Goal: Task Accomplishment & Management: Use online tool/utility

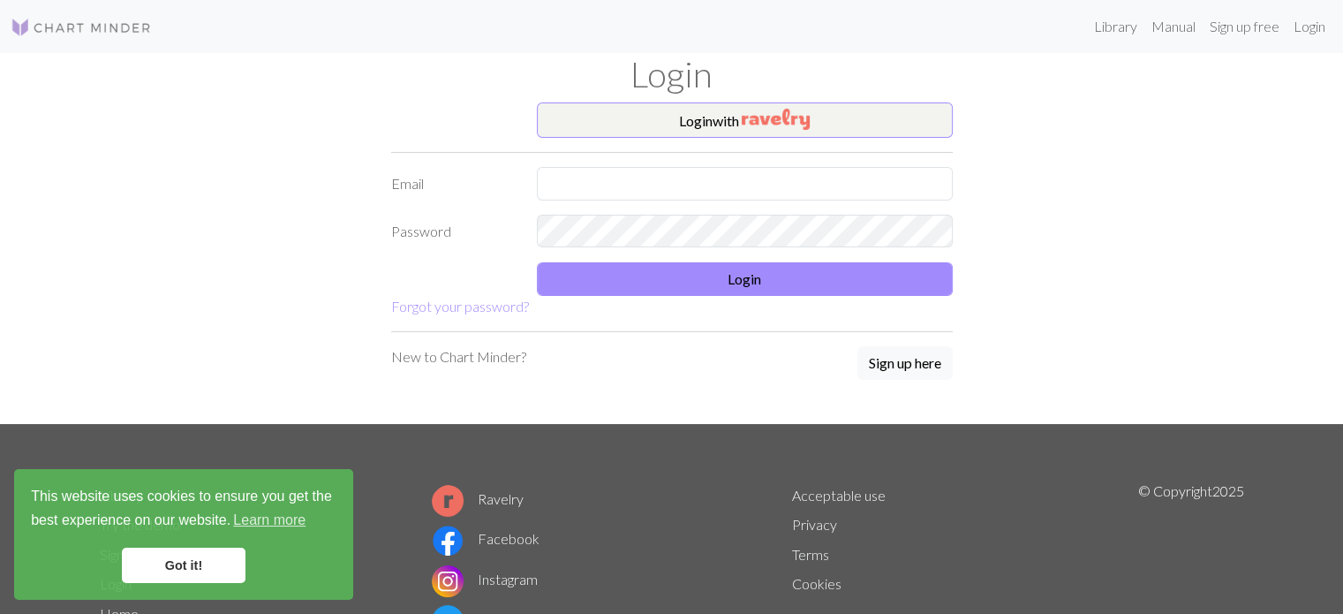
click at [619, 189] on input "text" at bounding box center [745, 184] width 416 height 34
click at [660, 193] on input "harleen.singh@contiweg.at" at bounding box center [745, 184] width 416 height 34
type input "harleen.singh@gmx.at"
click at [193, 574] on link "Got it!" at bounding box center [184, 564] width 124 height 35
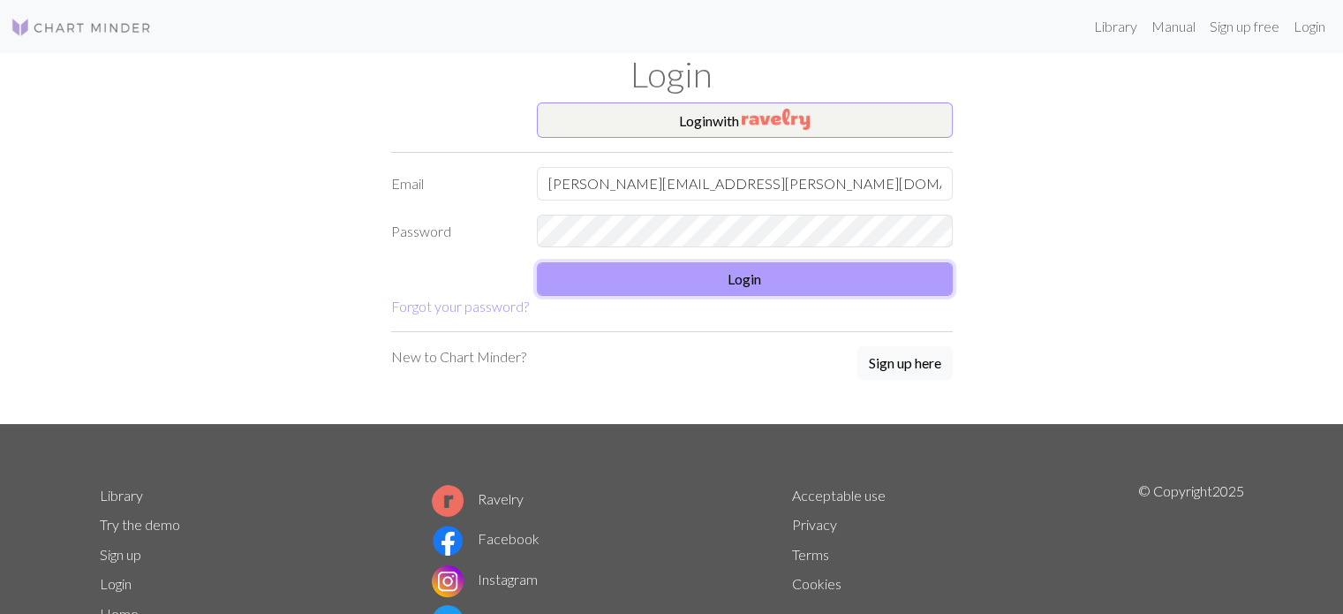
click at [607, 275] on button "Login" at bounding box center [745, 279] width 416 height 34
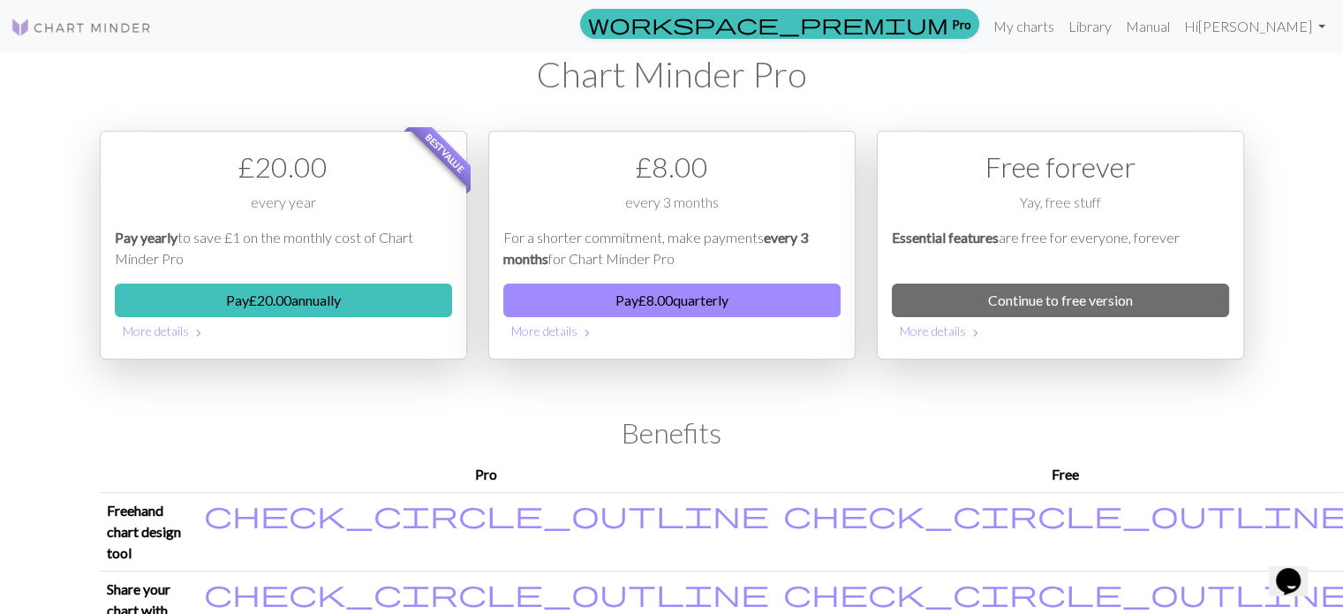
click at [355, 395] on div "Best value £ 20.00 every year Pay yearly to save £1 on the monthly cost of Char…" at bounding box center [283, 266] width 388 height 271
click at [1119, 20] on link "Library" at bounding box center [1089, 26] width 57 height 35
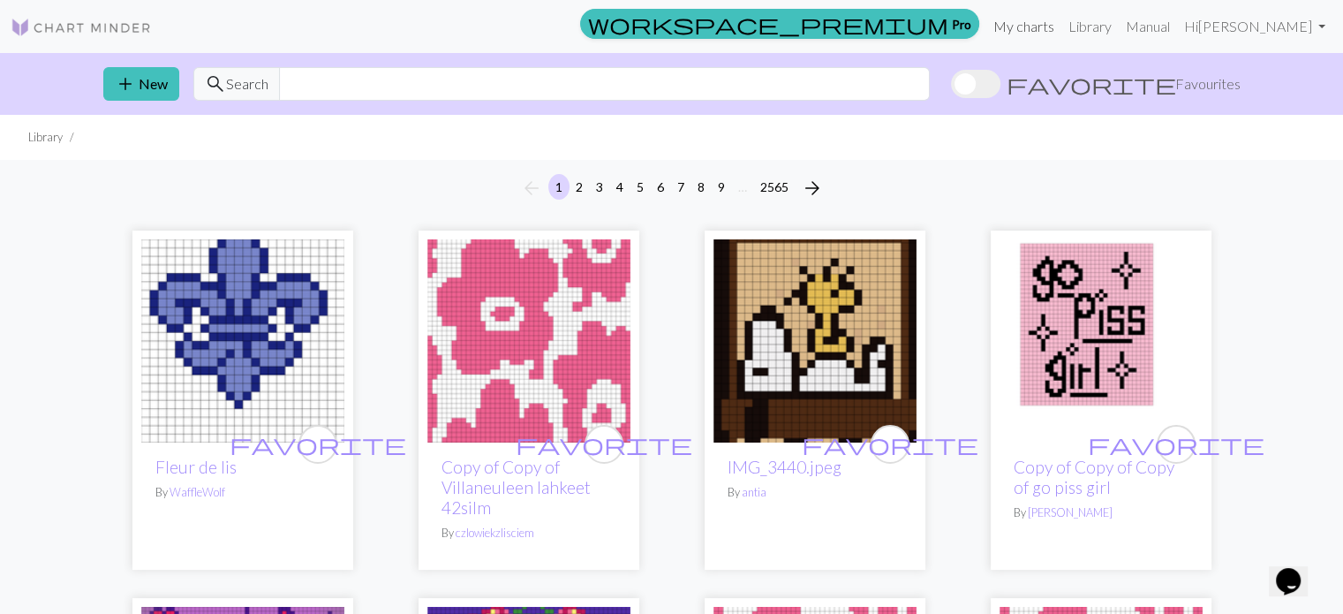
click at [1061, 24] on link "My charts" at bounding box center [1023, 26] width 75 height 35
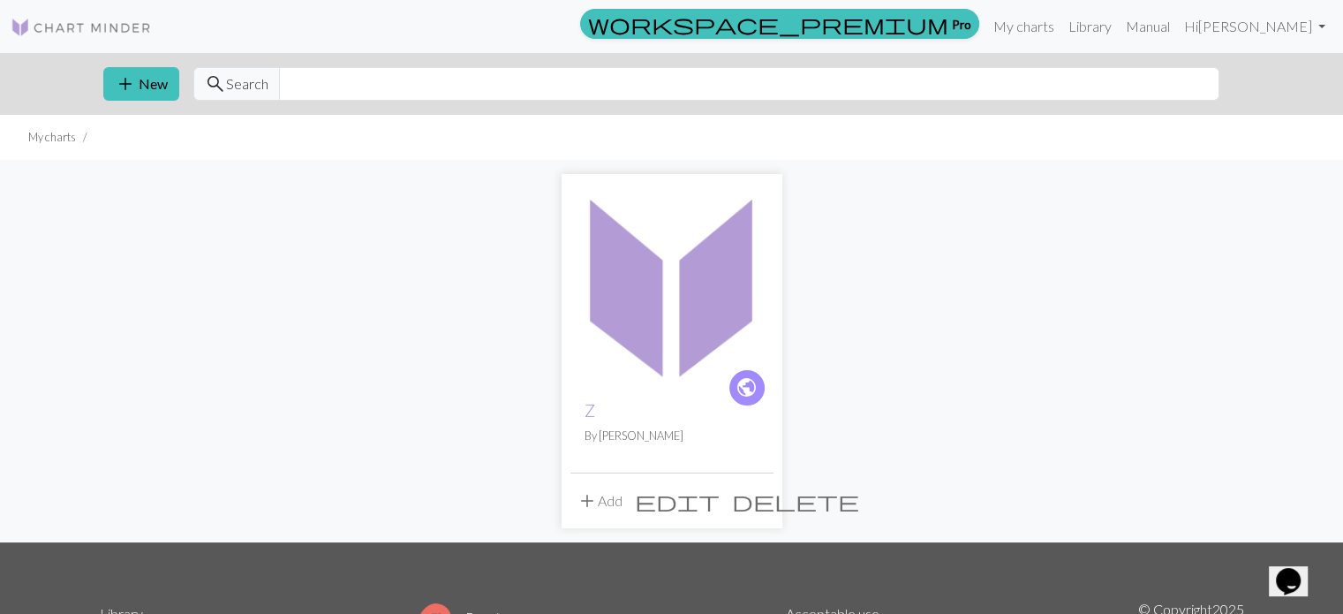
click at [664, 311] on img at bounding box center [671, 284] width 203 height 203
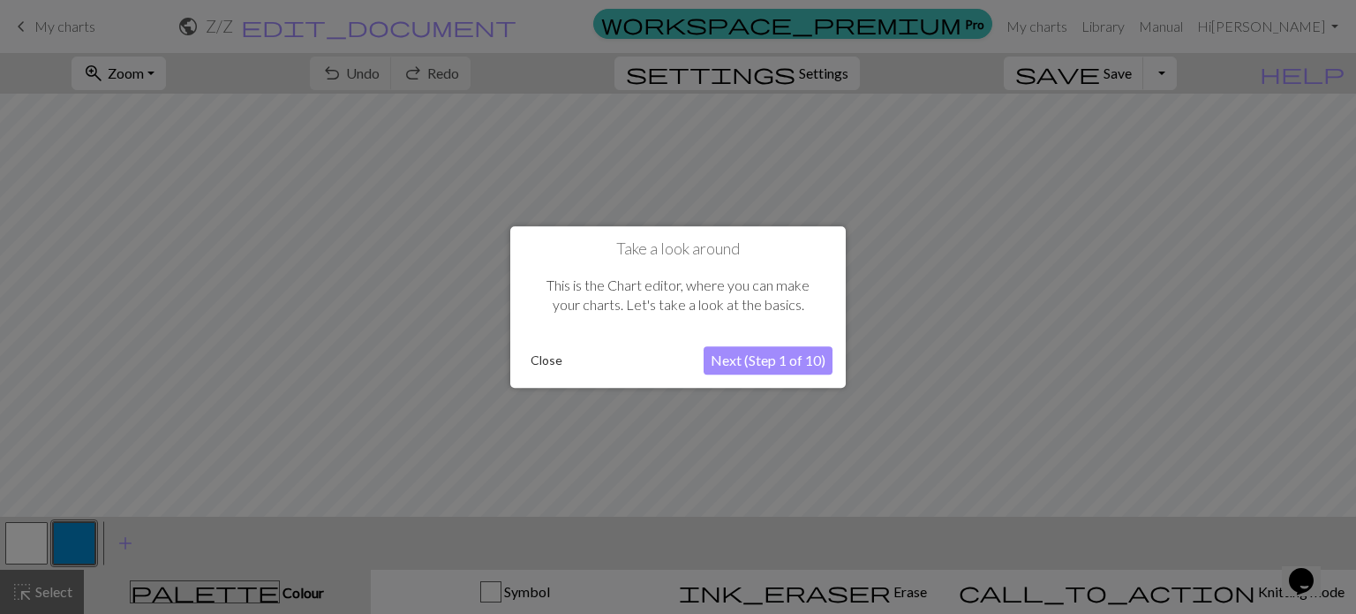
click at [547, 356] on button "Close" at bounding box center [547, 360] width 46 height 26
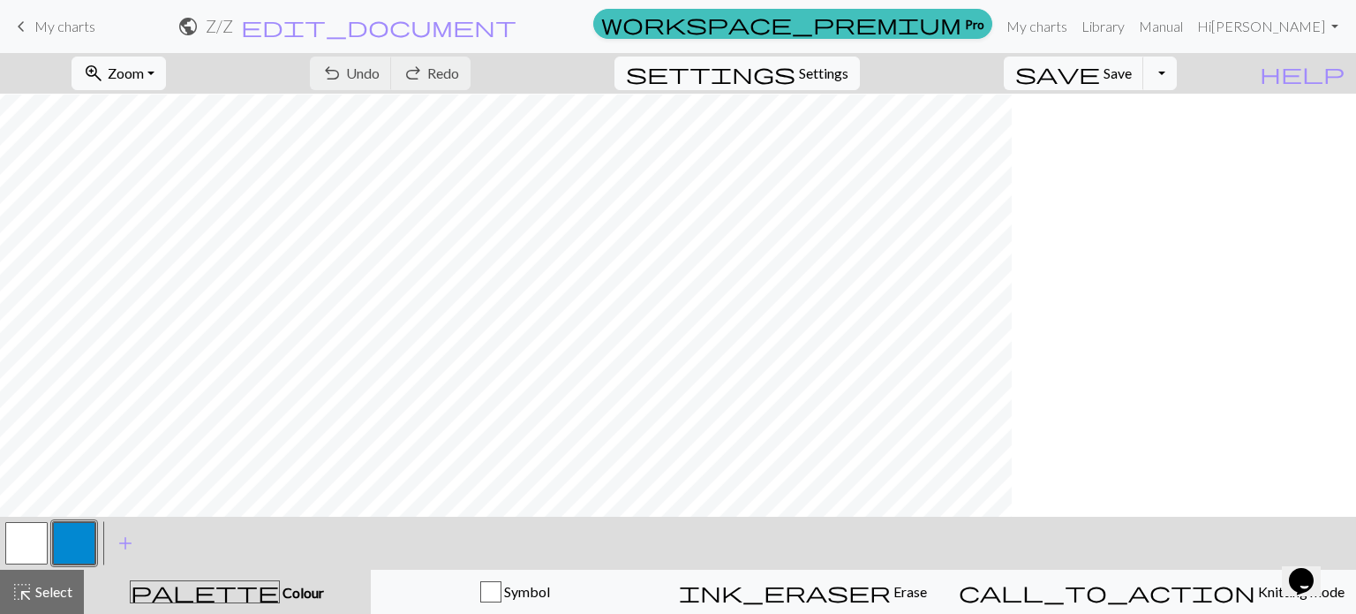
scroll to position [275, 0]
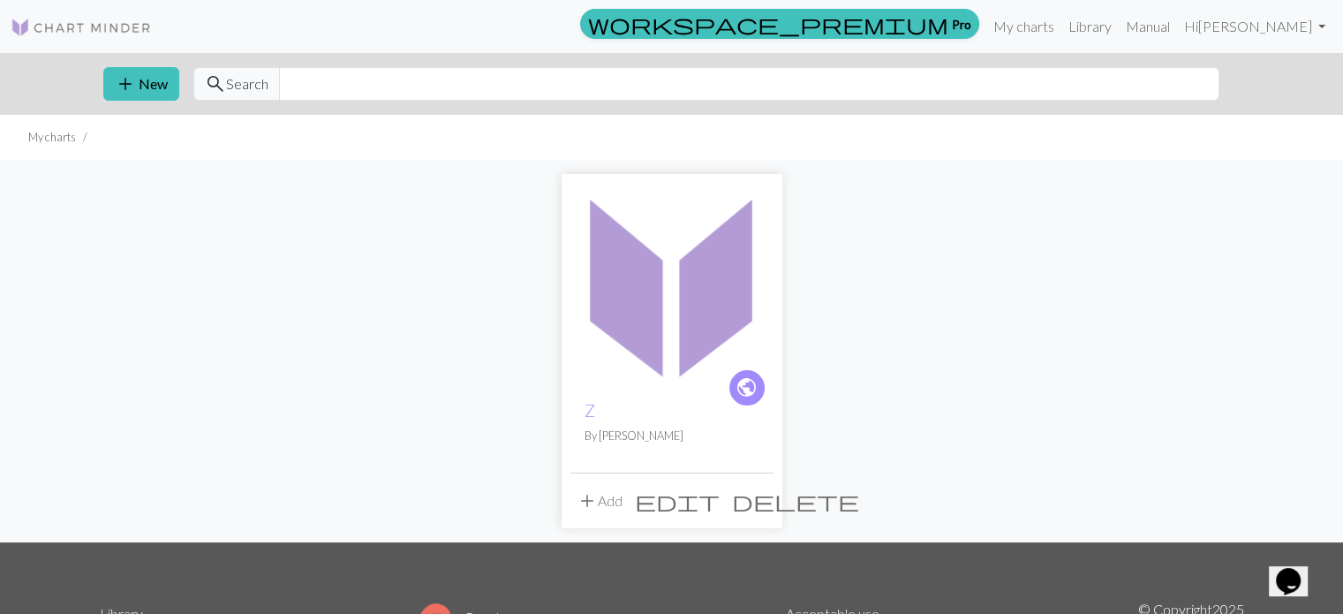
click at [660, 253] on img at bounding box center [671, 284] width 203 height 203
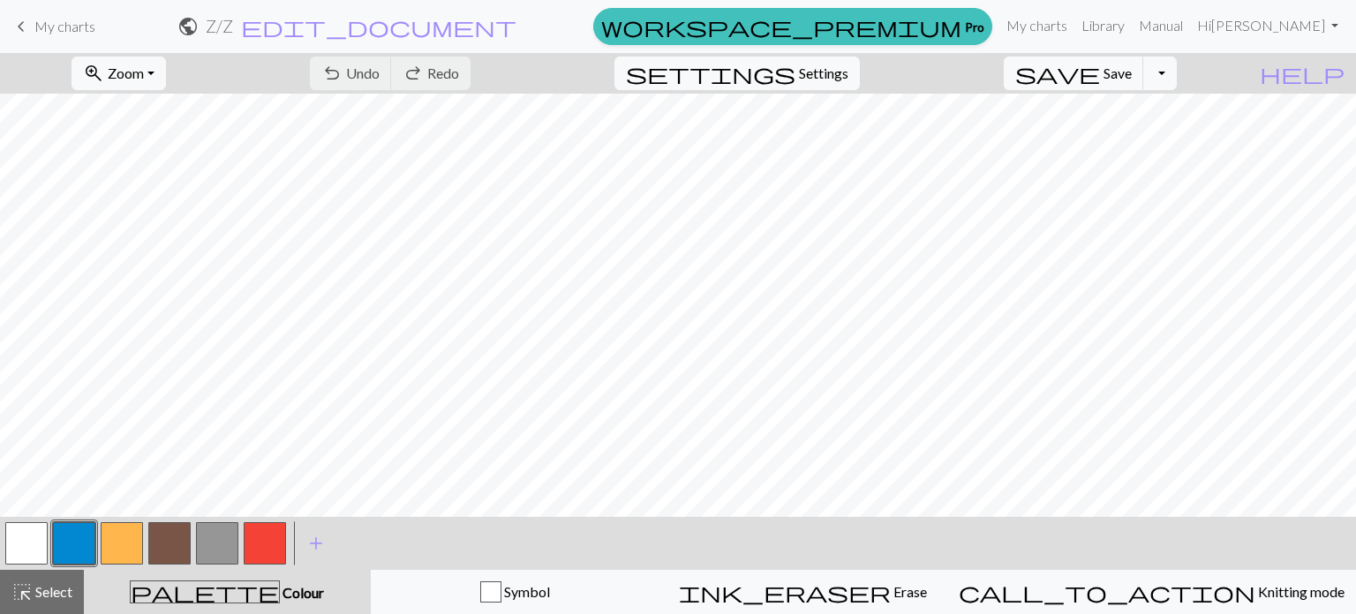
click at [270, 540] on button "button" at bounding box center [265, 543] width 42 height 42
click at [315, 536] on span "add" at bounding box center [315, 543] width 21 height 25
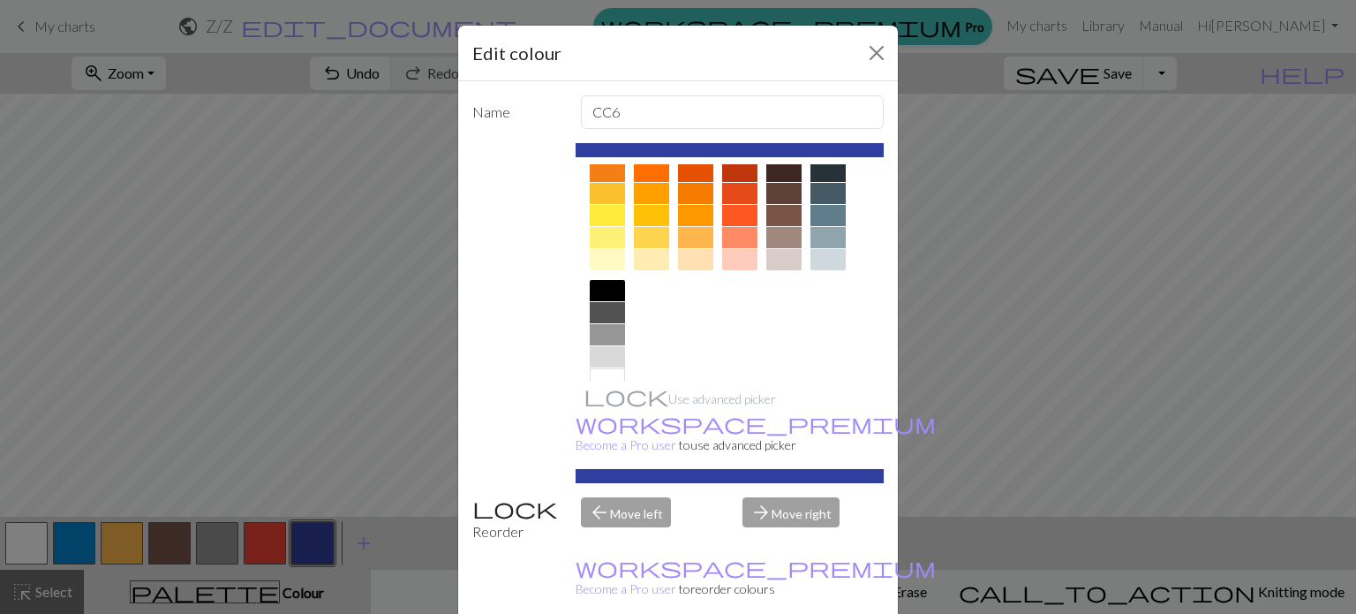
scroll to position [284, 0]
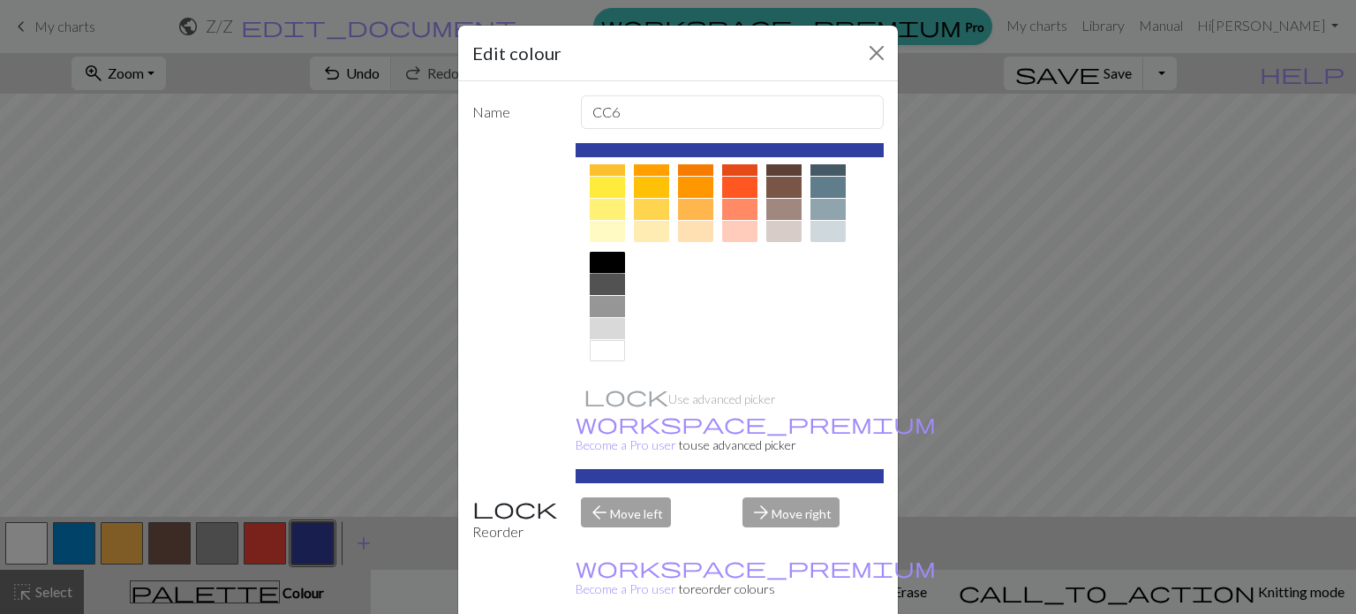
click at [601, 259] on div at bounding box center [607, 262] width 35 height 21
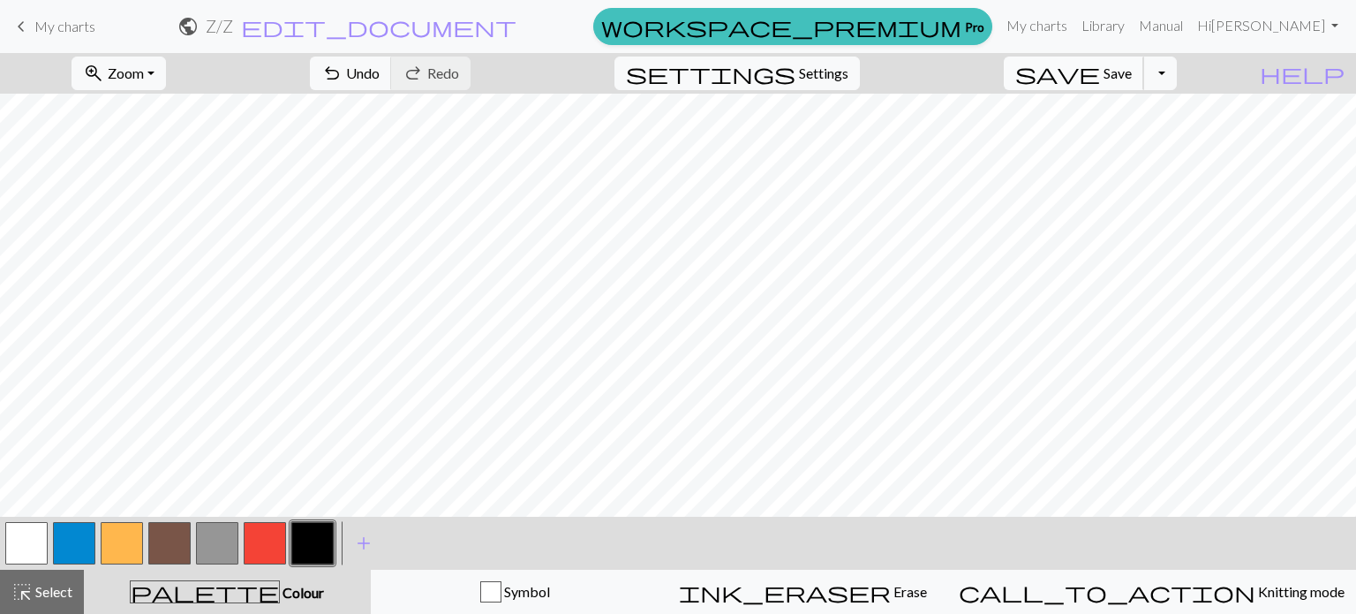
click at [1100, 76] on span "save" at bounding box center [1057, 73] width 85 height 25
click at [380, 79] on span "Undo" at bounding box center [363, 72] width 34 height 17
click at [1132, 66] on span "Save" at bounding box center [1118, 72] width 28 height 17
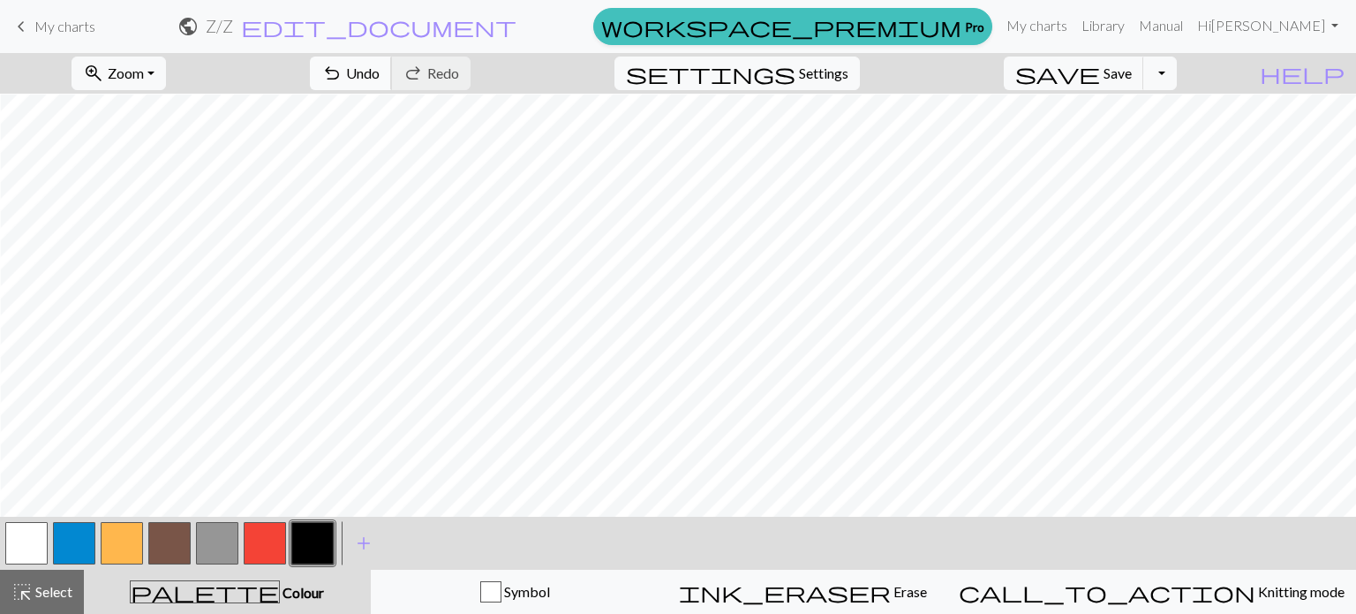
click at [380, 77] on span "Undo" at bounding box center [363, 72] width 34 height 17
click at [1100, 71] on span "save" at bounding box center [1057, 73] width 85 height 25
click at [1100, 77] on span "save" at bounding box center [1057, 73] width 85 height 25
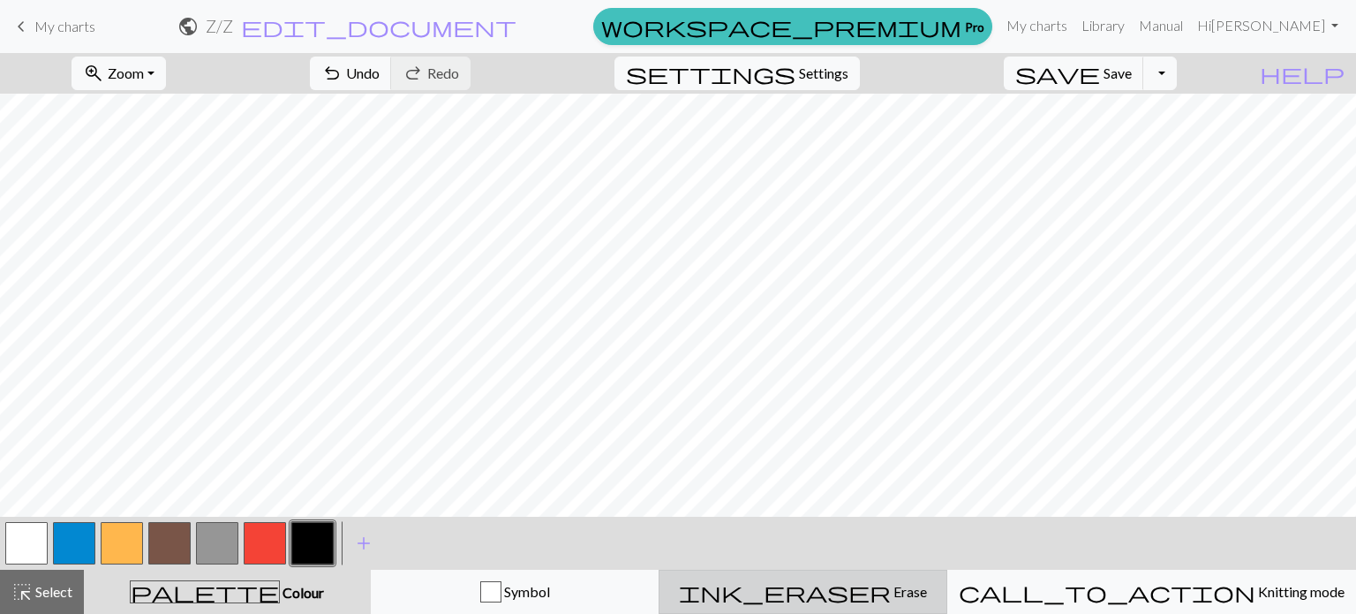
click at [858, 592] on span "ink_eraser" at bounding box center [785, 591] width 212 height 25
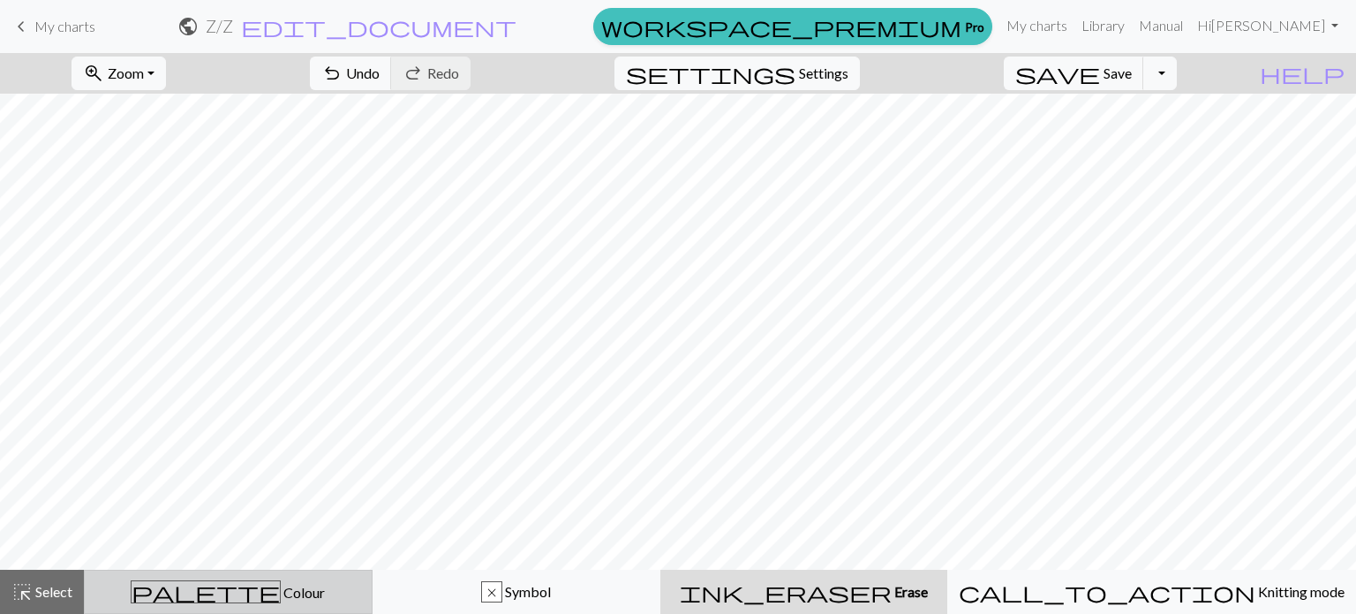
click at [281, 584] on span "Colour" at bounding box center [303, 592] width 44 height 17
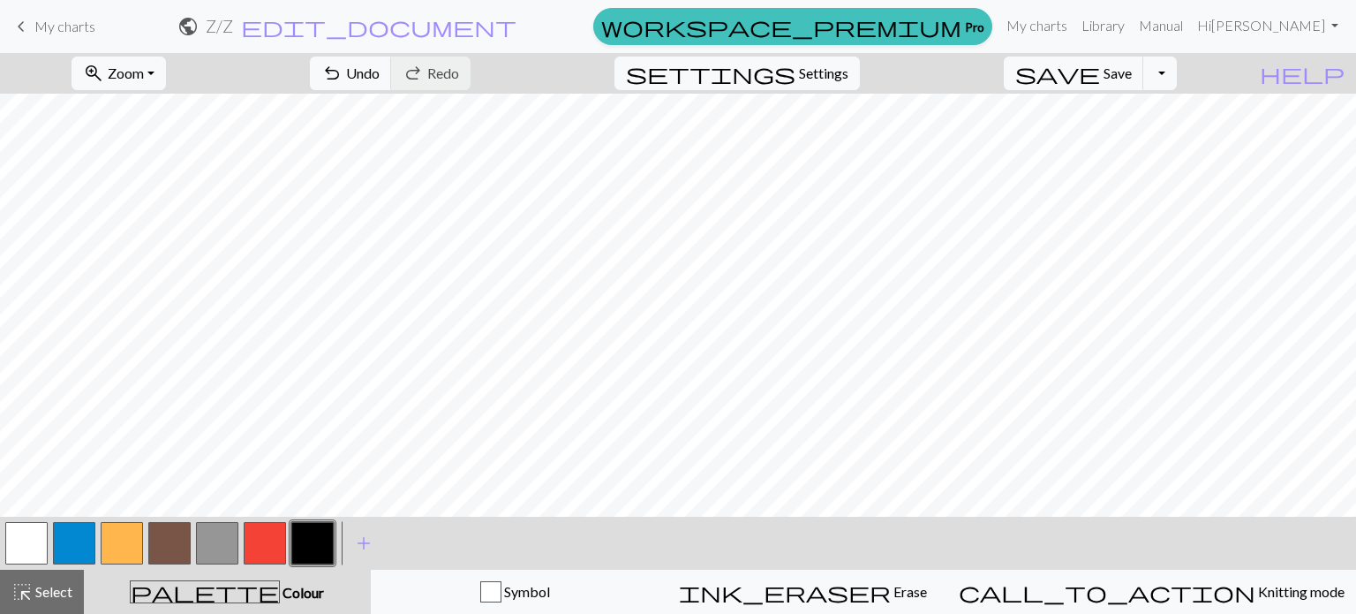
click at [280, 585] on span "Colour" at bounding box center [302, 592] width 44 height 17
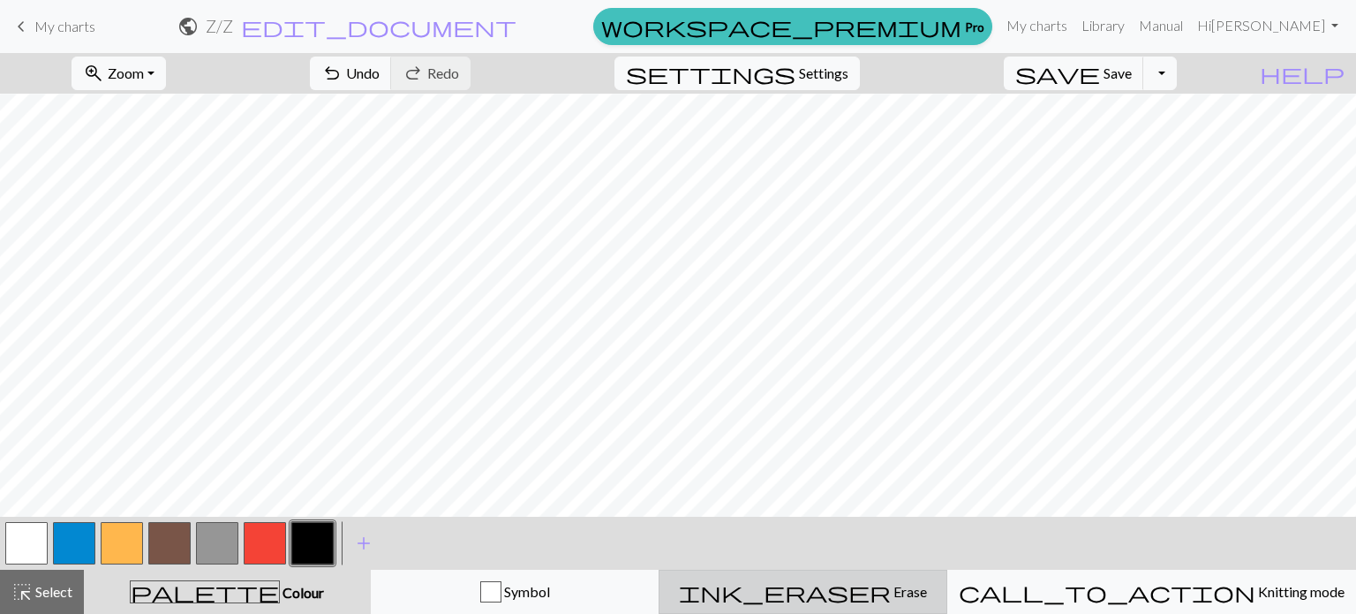
click at [891, 591] on span "Erase" at bounding box center [909, 591] width 36 height 17
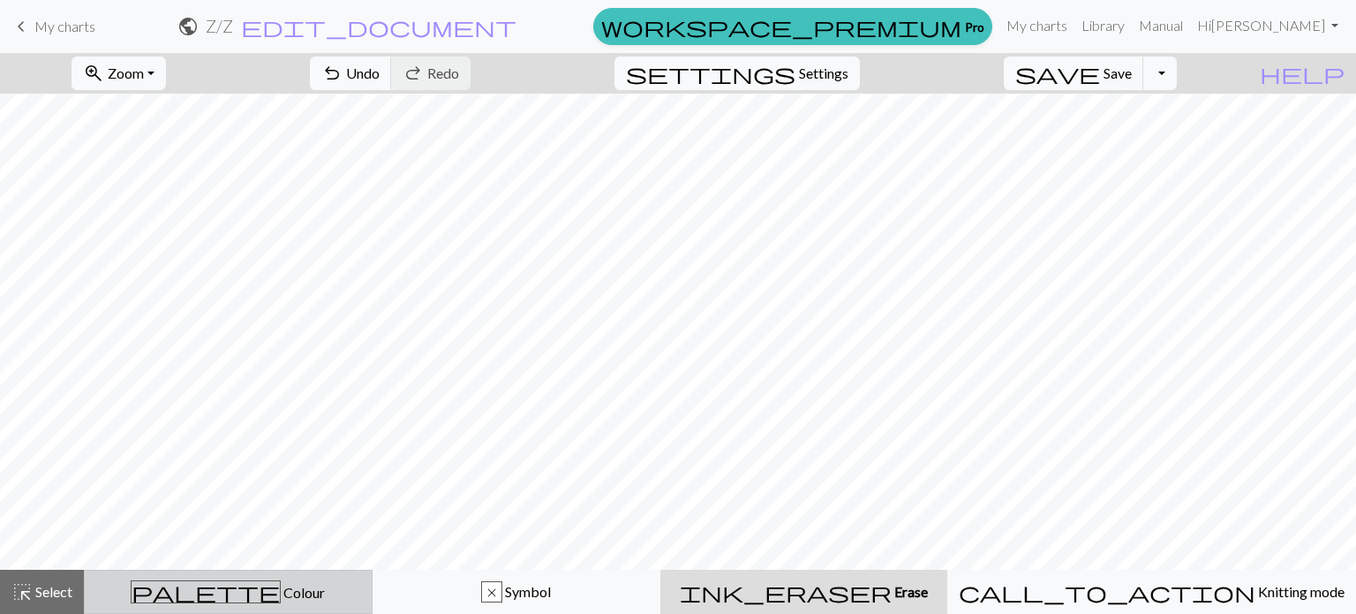
click at [281, 589] on span "Colour" at bounding box center [303, 592] width 44 height 17
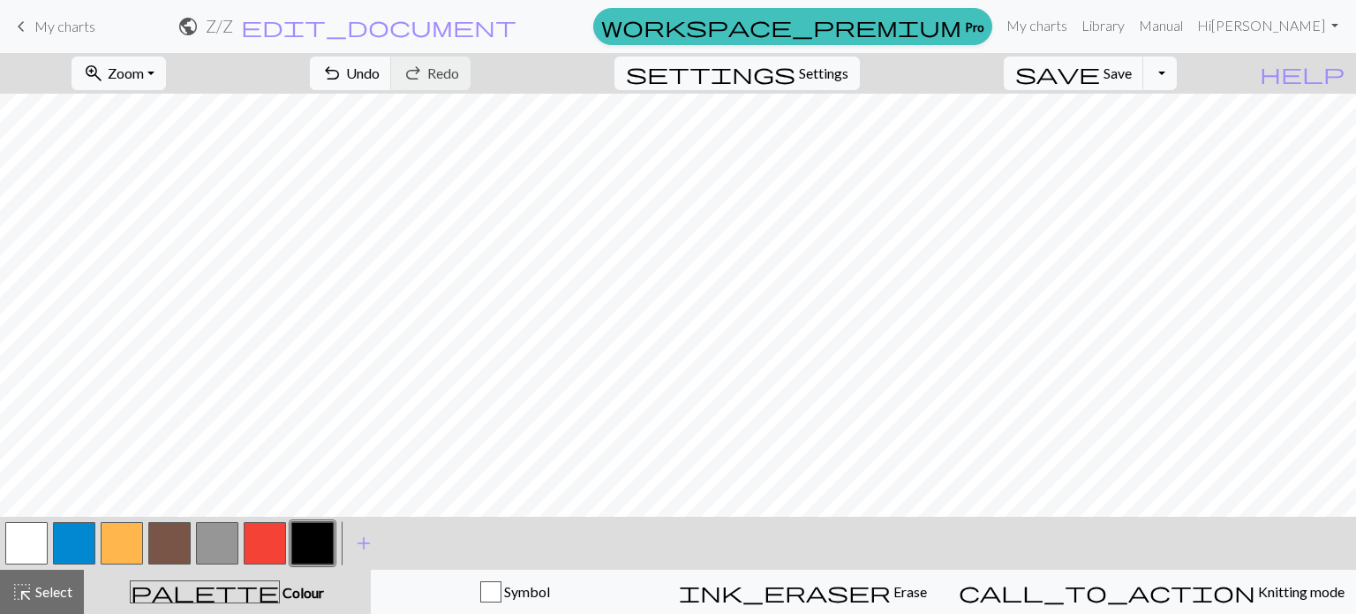
scroll to position [212, 0]
click at [1132, 75] on span "Save" at bounding box center [1118, 72] width 28 height 17
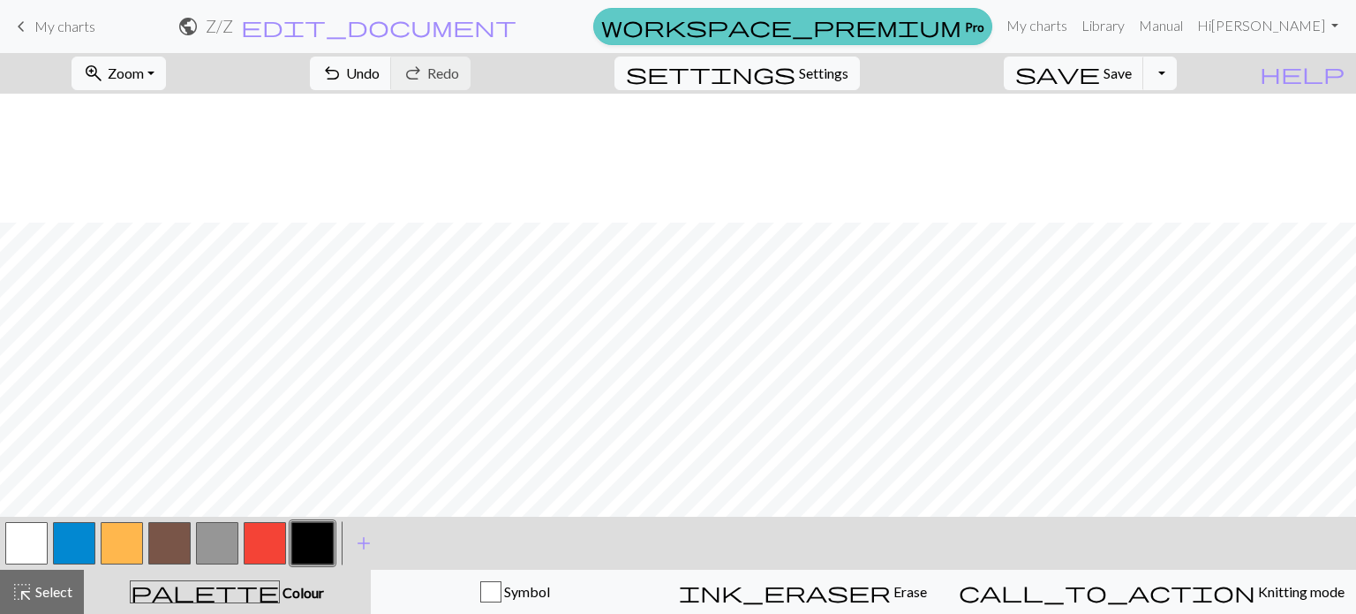
scroll to position [219, 0]
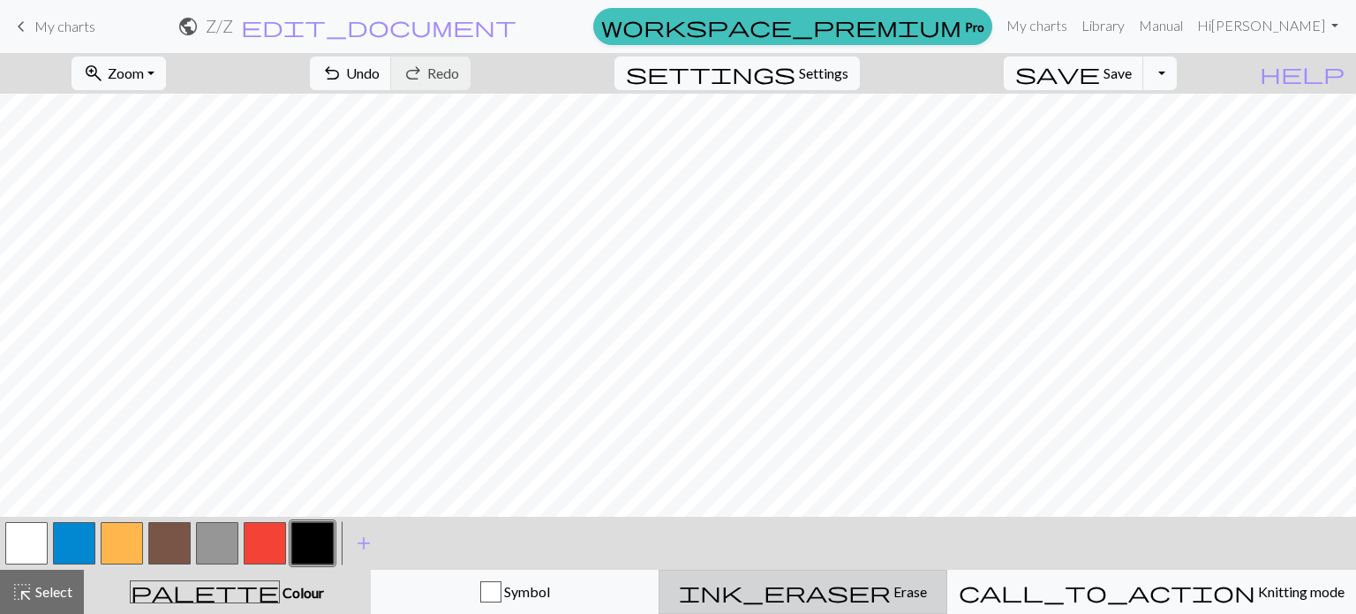
click at [855, 586] on span "ink_eraser" at bounding box center [785, 591] width 212 height 25
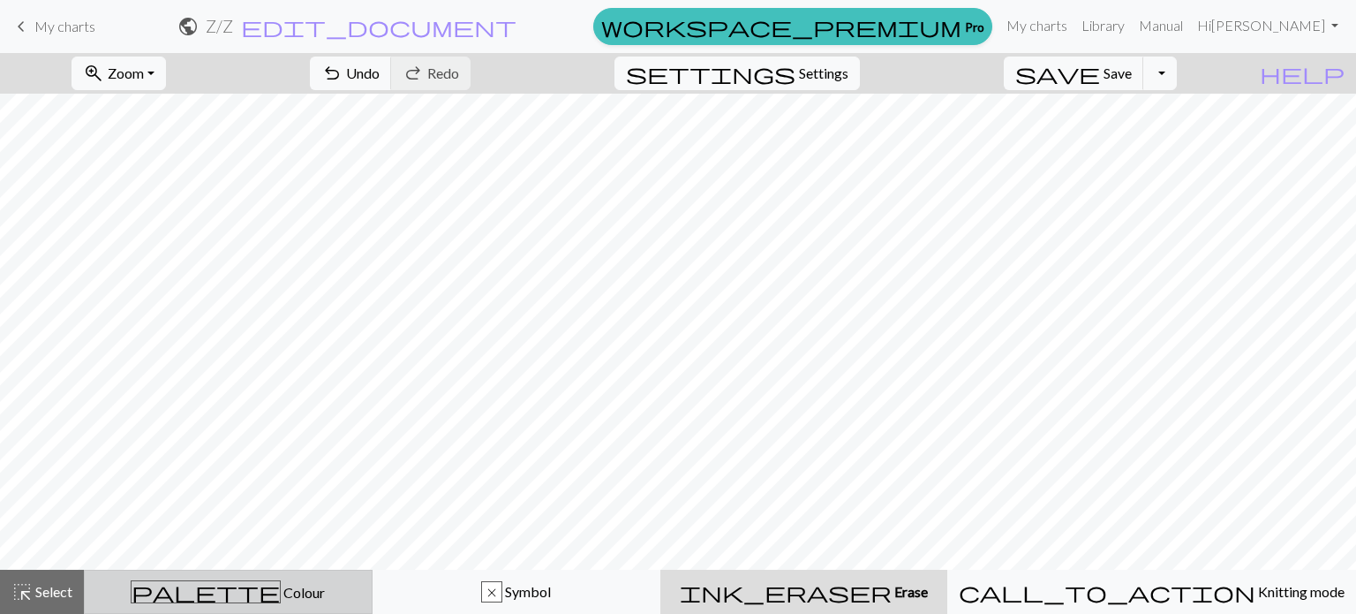
click at [313, 599] on div "palette Colour Colour" at bounding box center [228, 591] width 266 height 23
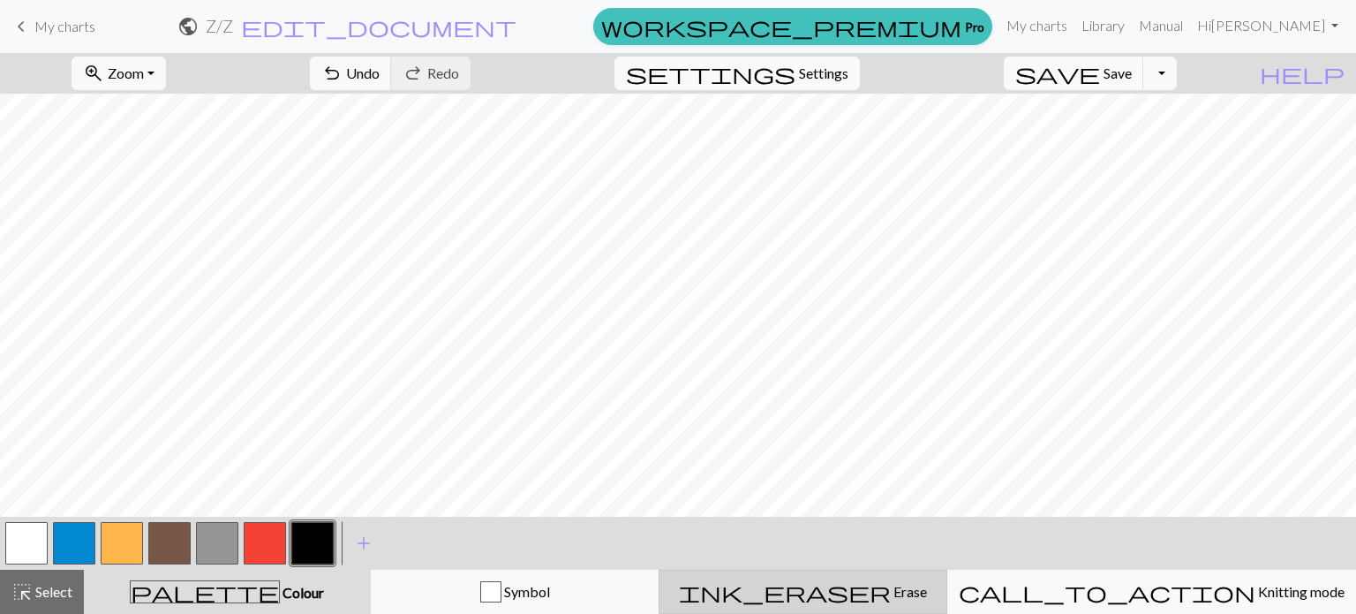
click at [888, 577] on button "ink_eraser Erase Erase" at bounding box center [803, 591] width 289 height 44
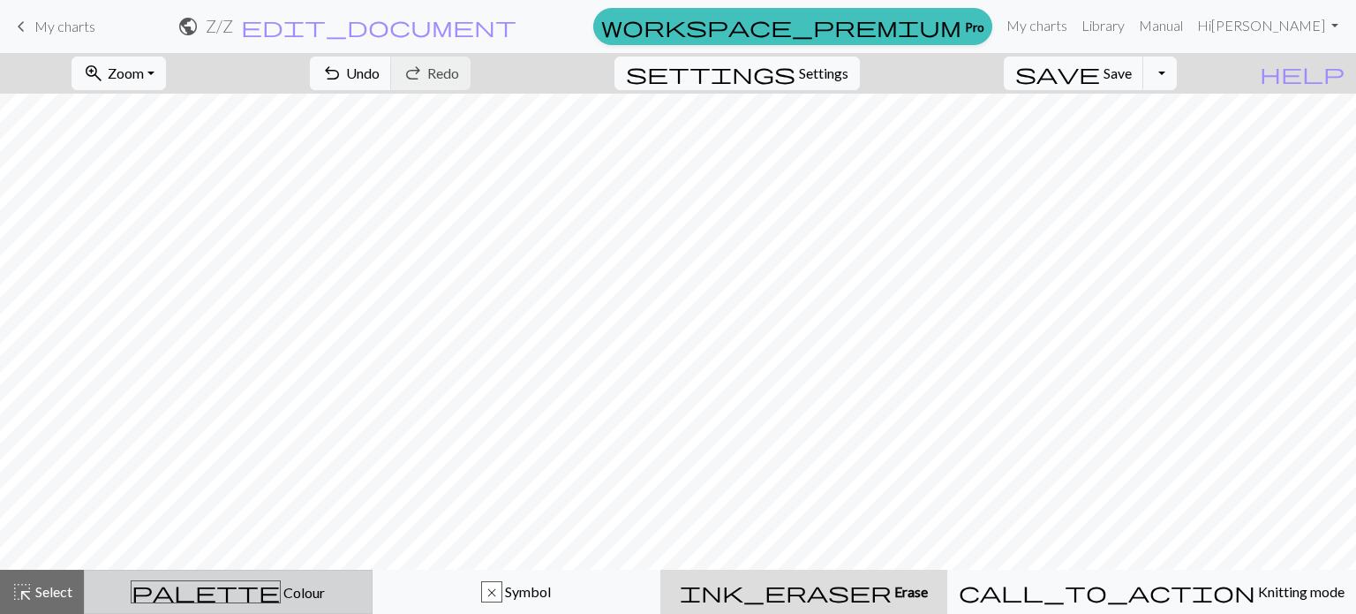
click at [281, 598] on span "Colour" at bounding box center [303, 592] width 44 height 17
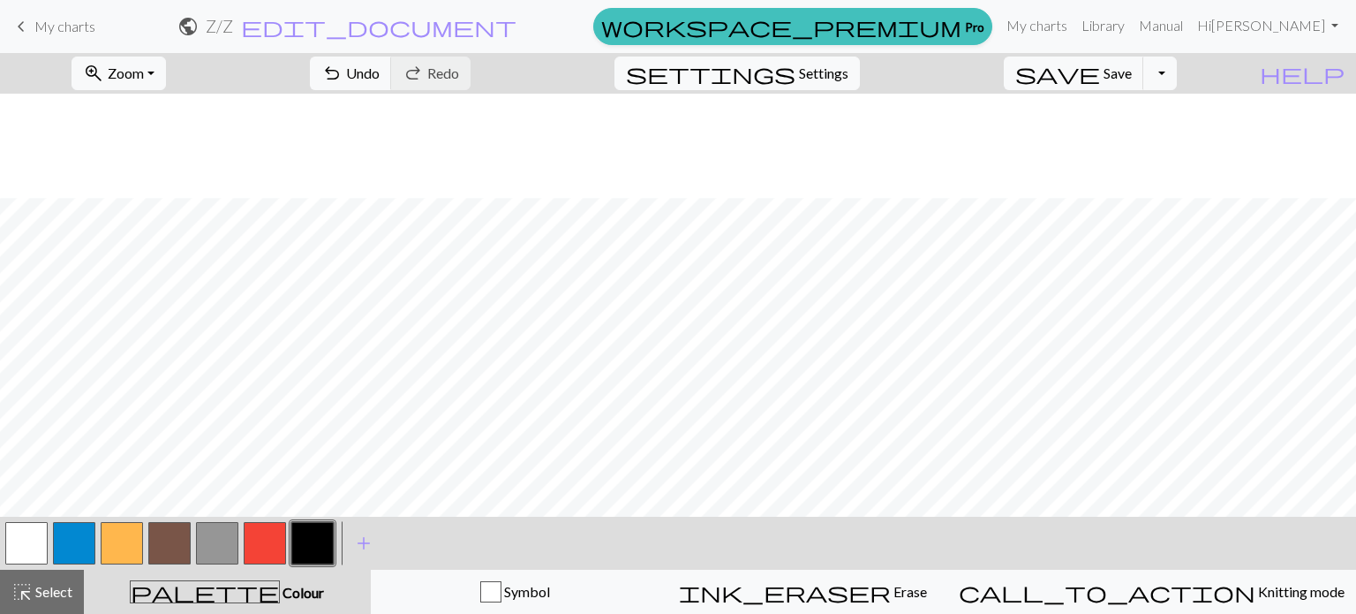
scroll to position [207, 0]
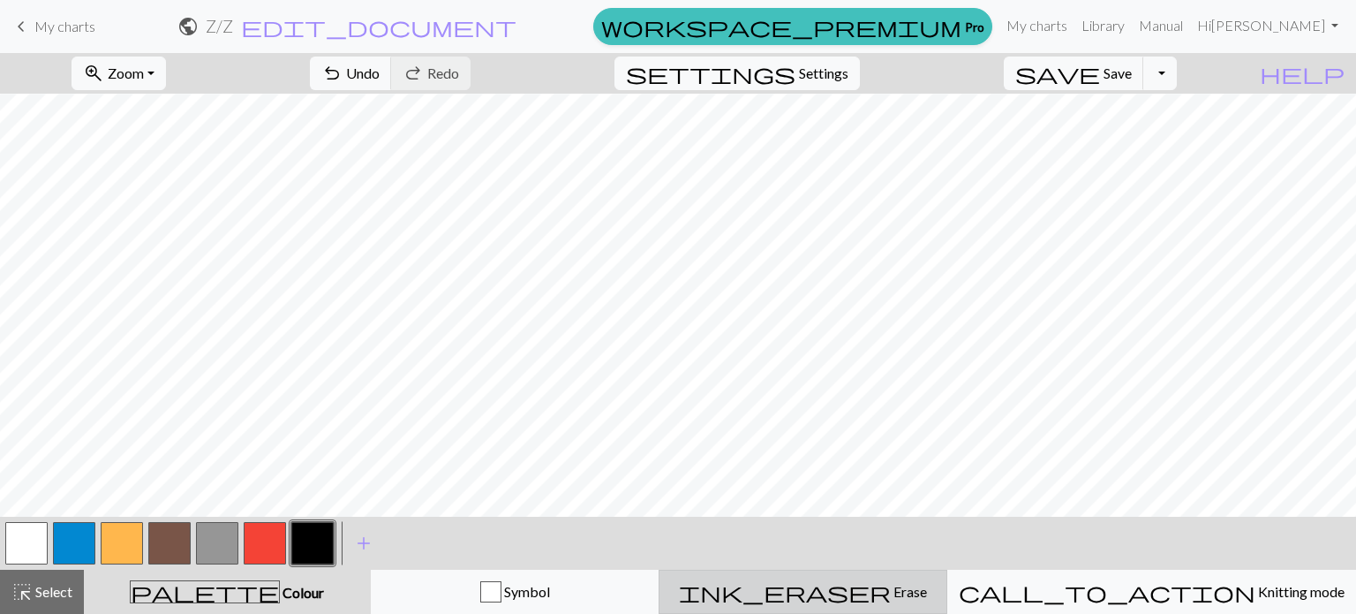
click at [830, 596] on div "ink_eraser Erase Erase" at bounding box center [803, 591] width 266 height 21
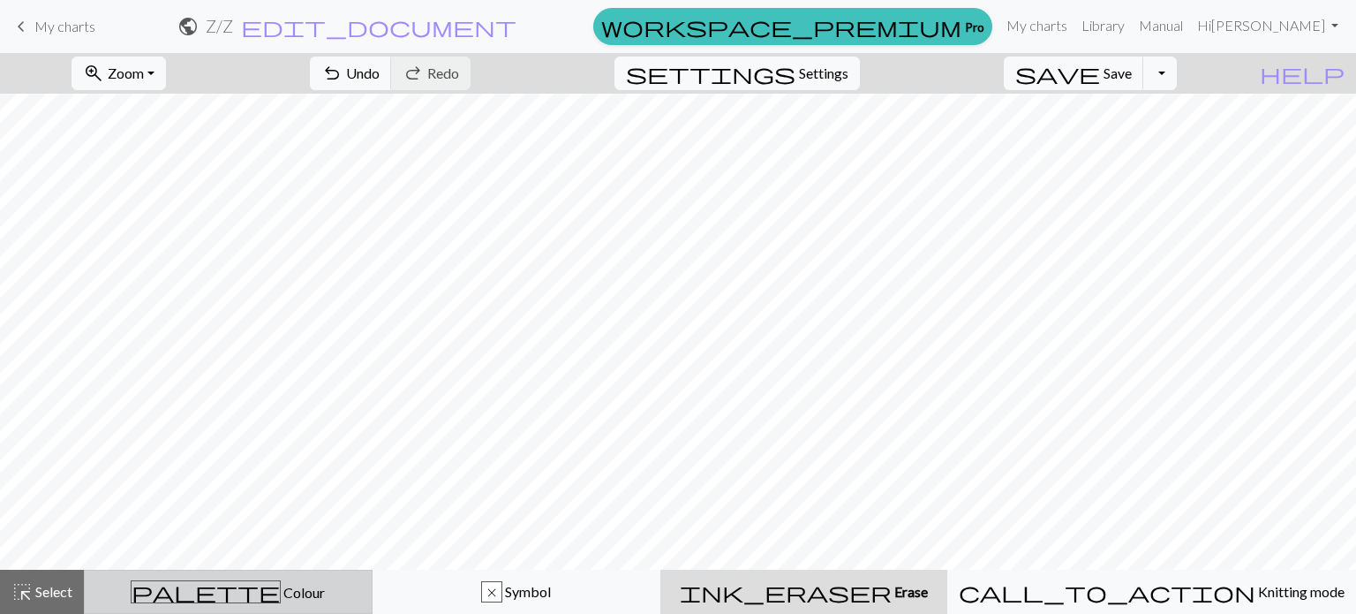
click at [281, 592] on span "Colour" at bounding box center [303, 592] width 44 height 17
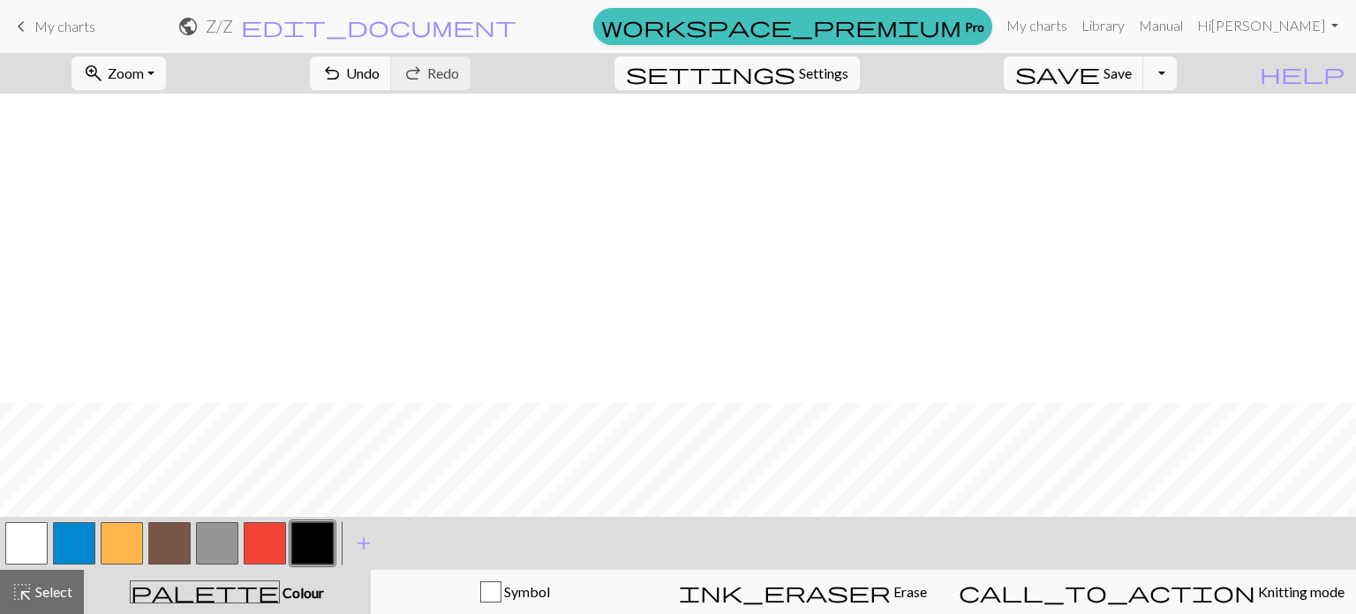
scroll to position [309, 4]
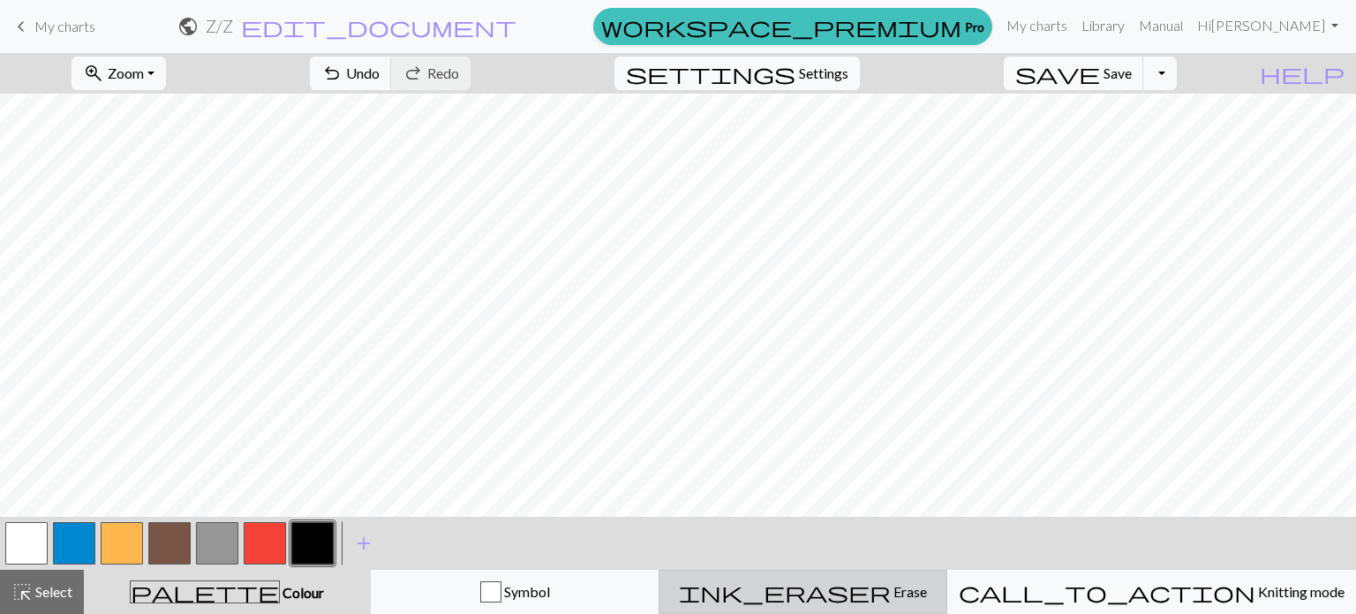
click at [885, 582] on div "ink_eraser Erase Erase" at bounding box center [803, 591] width 266 height 21
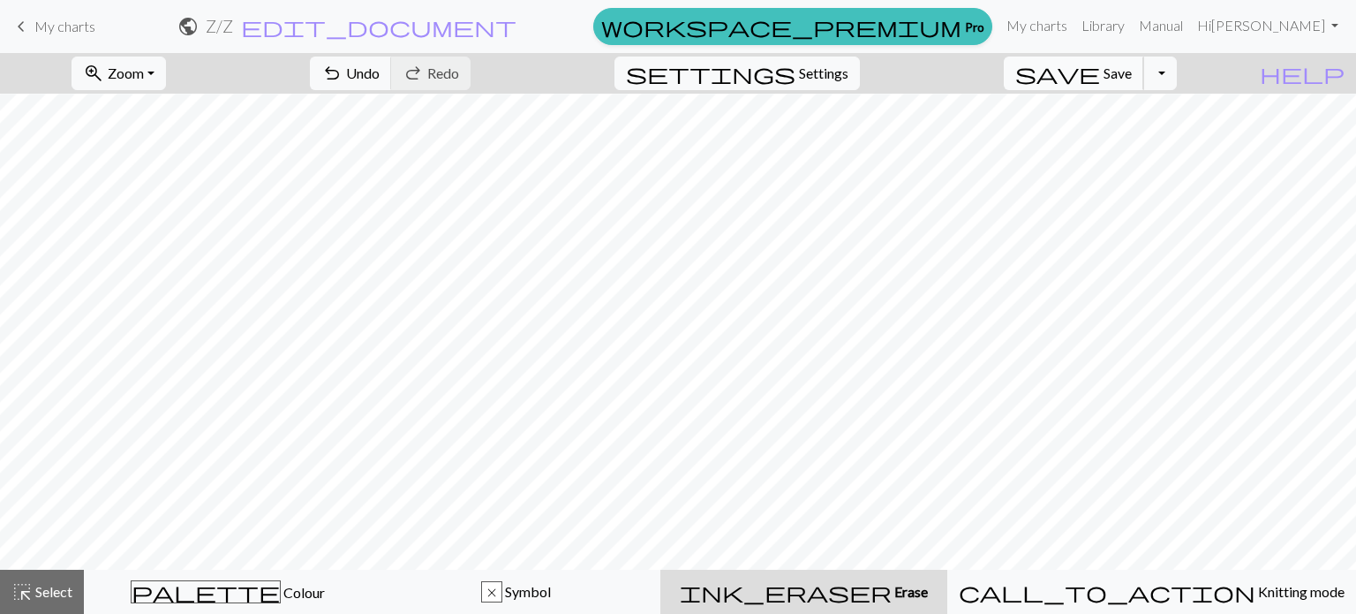
click at [1132, 76] on span "Save" at bounding box center [1118, 72] width 28 height 17
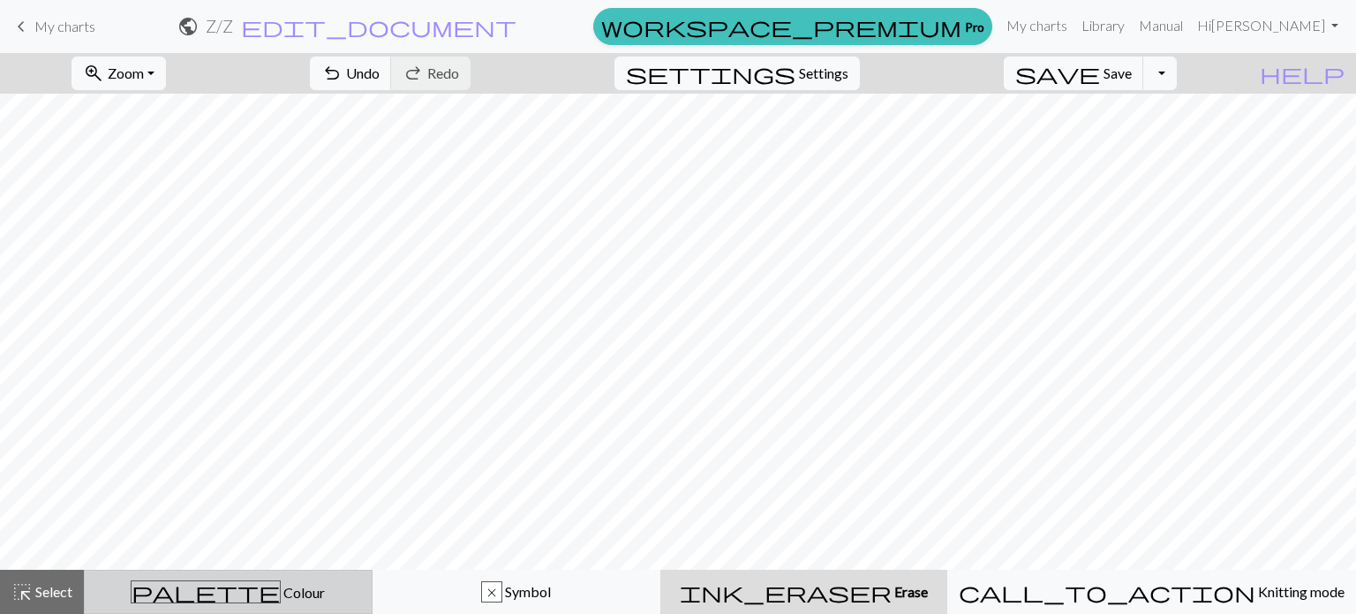
click at [281, 599] on span "Colour" at bounding box center [303, 592] width 44 height 17
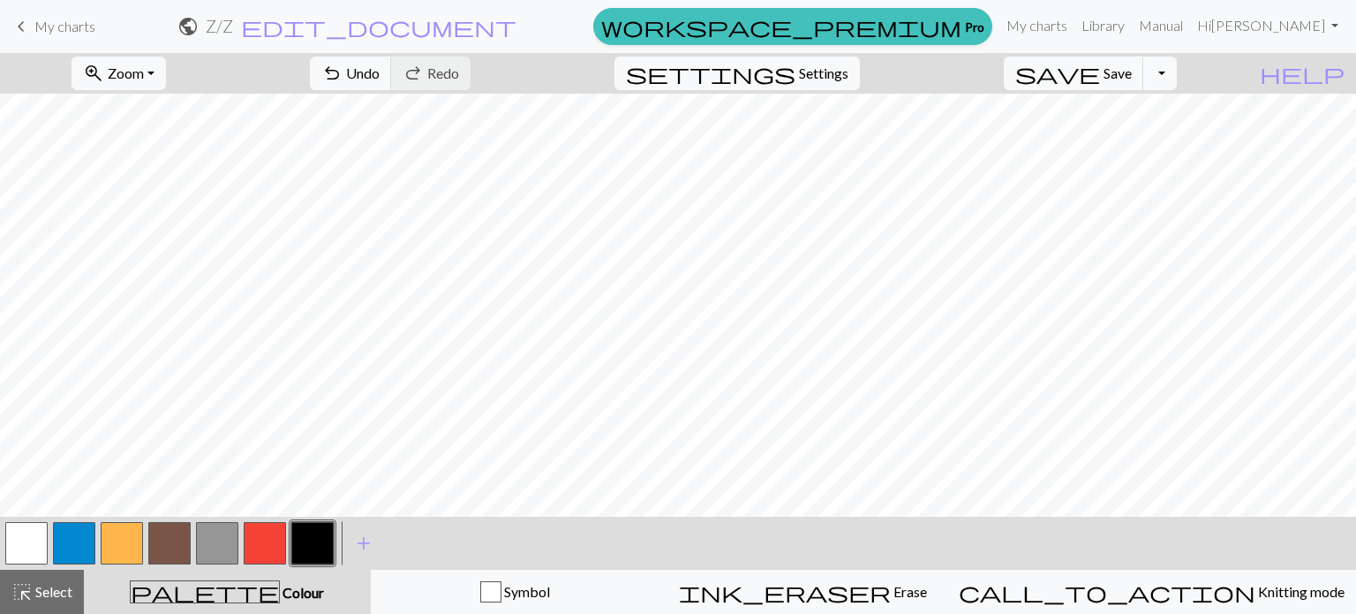
click at [280, 587] on div "palette Colour Colour" at bounding box center [227, 591] width 266 height 23
click at [298, 583] on div "palette Colour Colour" at bounding box center [227, 591] width 266 height 23
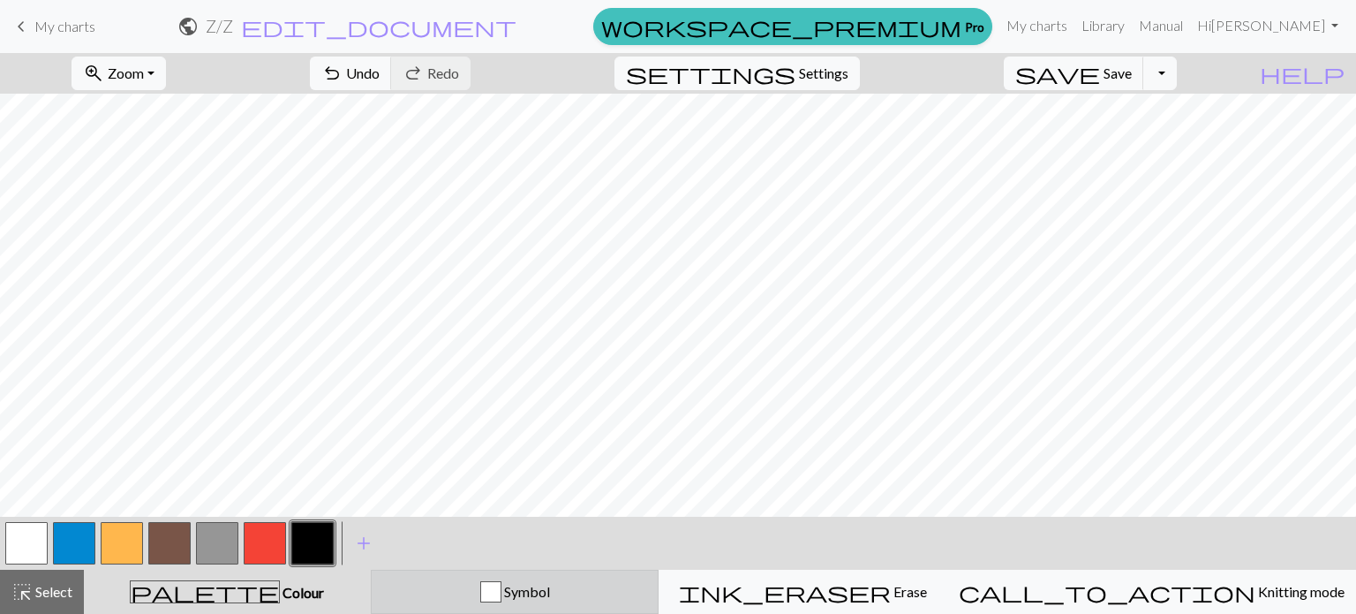
click at [501, 599] on div "button" at bounding box center [490, 591] width 21 height 21
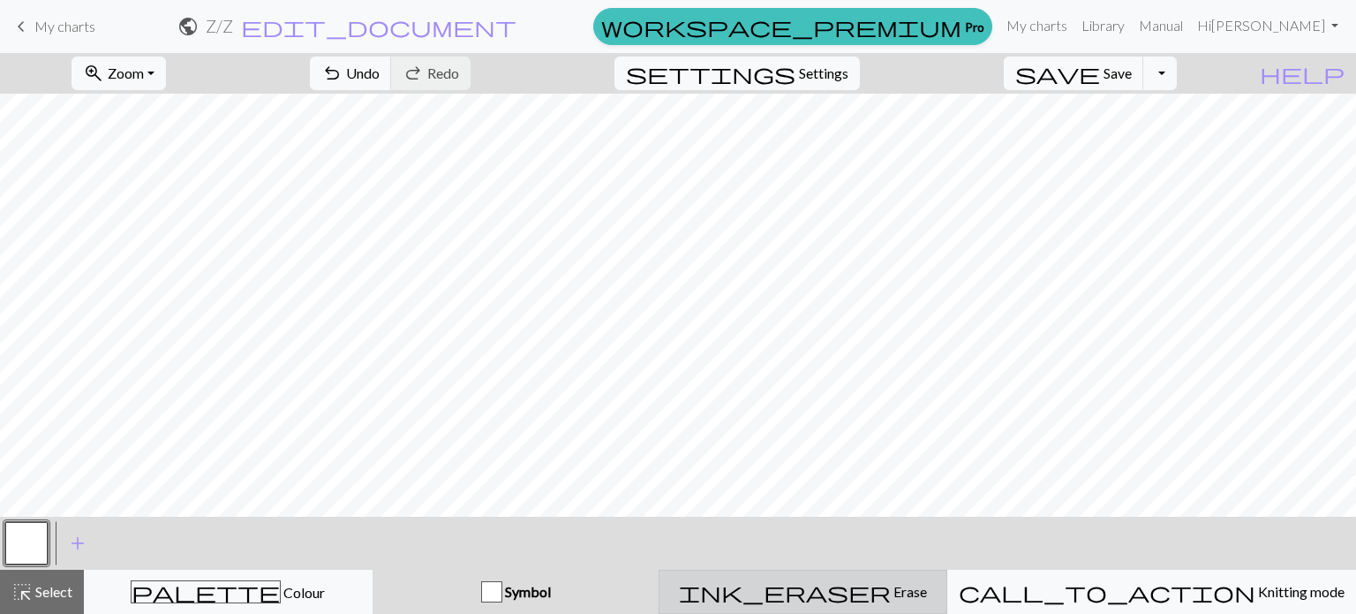
click at [858, 596] on span "ink_eraser" at bounding box center [785, 591] width 212 height 25
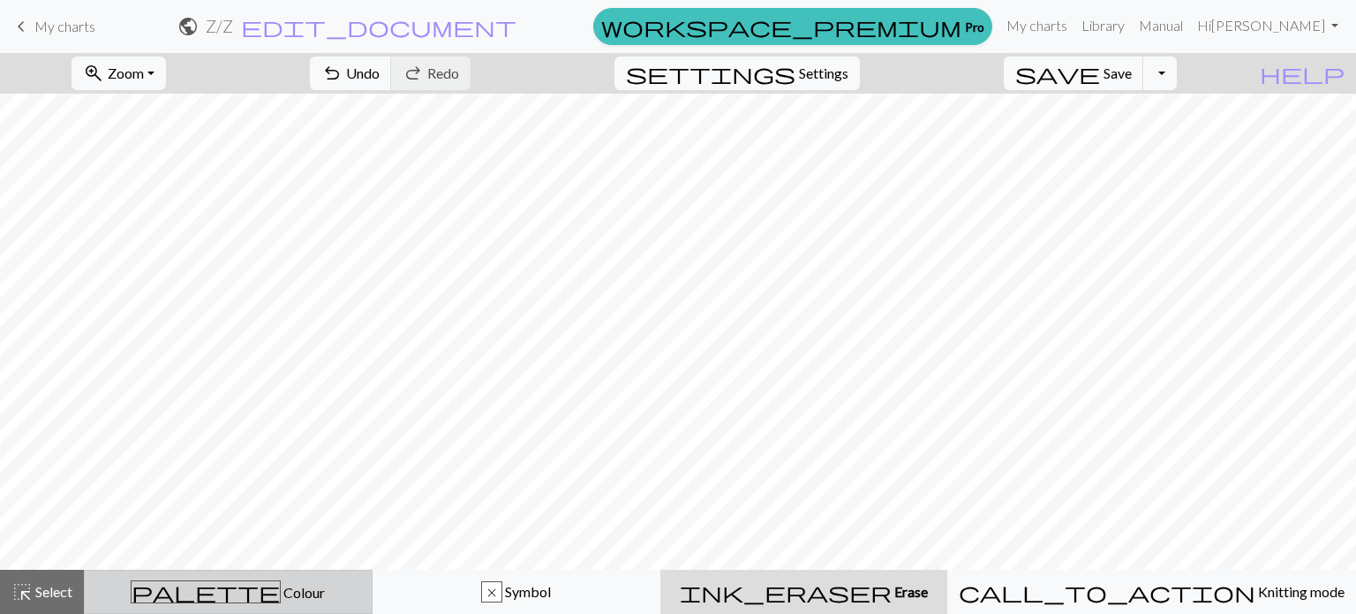
click at [281, 588] on span "Colour" at bounding box center [303, 592] width 44 height 17
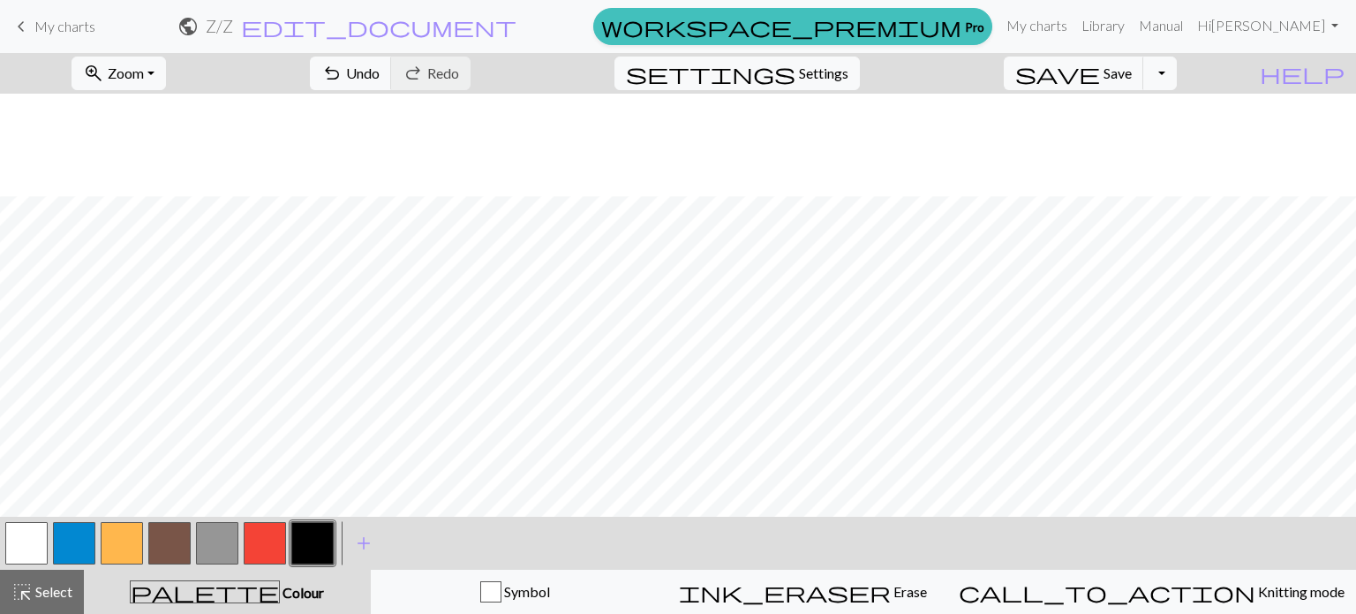
scroll to position [185, 4]
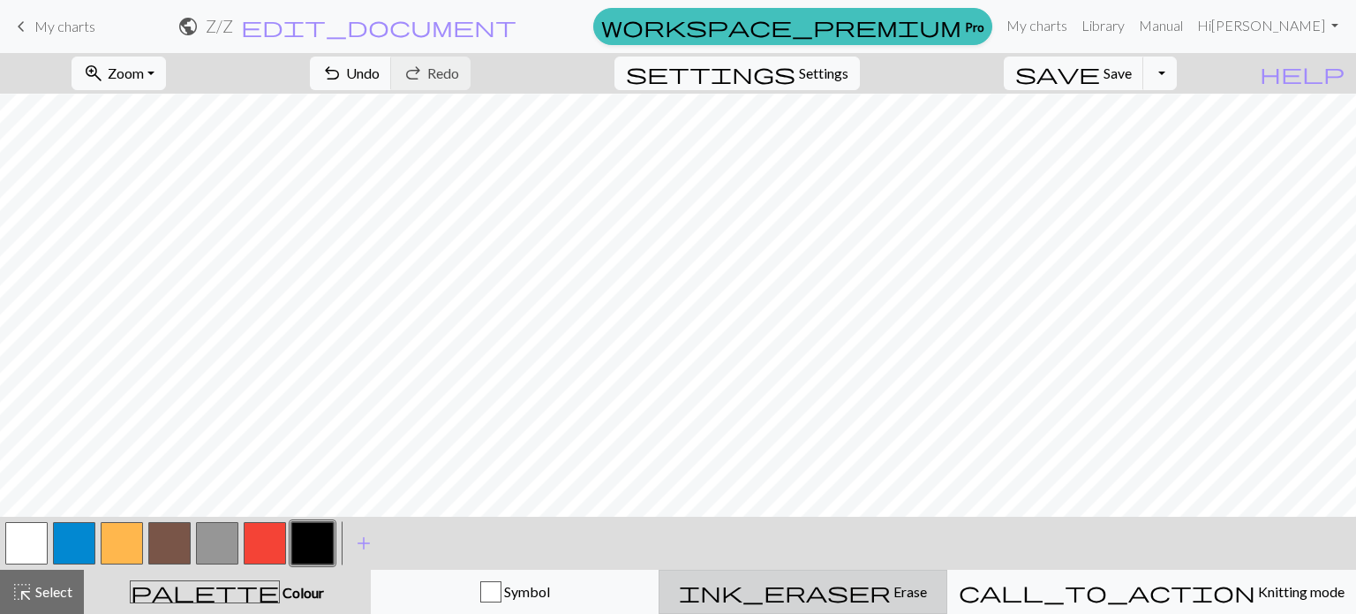
click at [857, 594] on span "ink_eraser" at bounding box center [785, 591] width 212 height 25
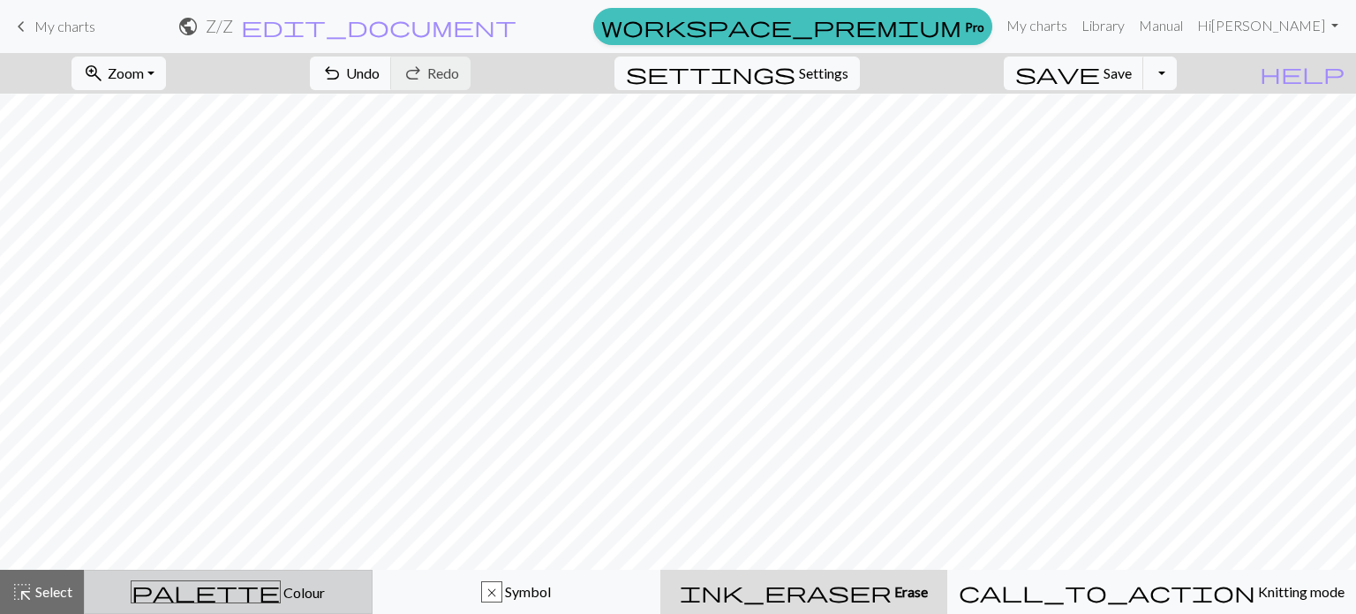
click at [258, 583] on div "palette Colour Colour" at bounding box center [228, 591] width 266 height 23
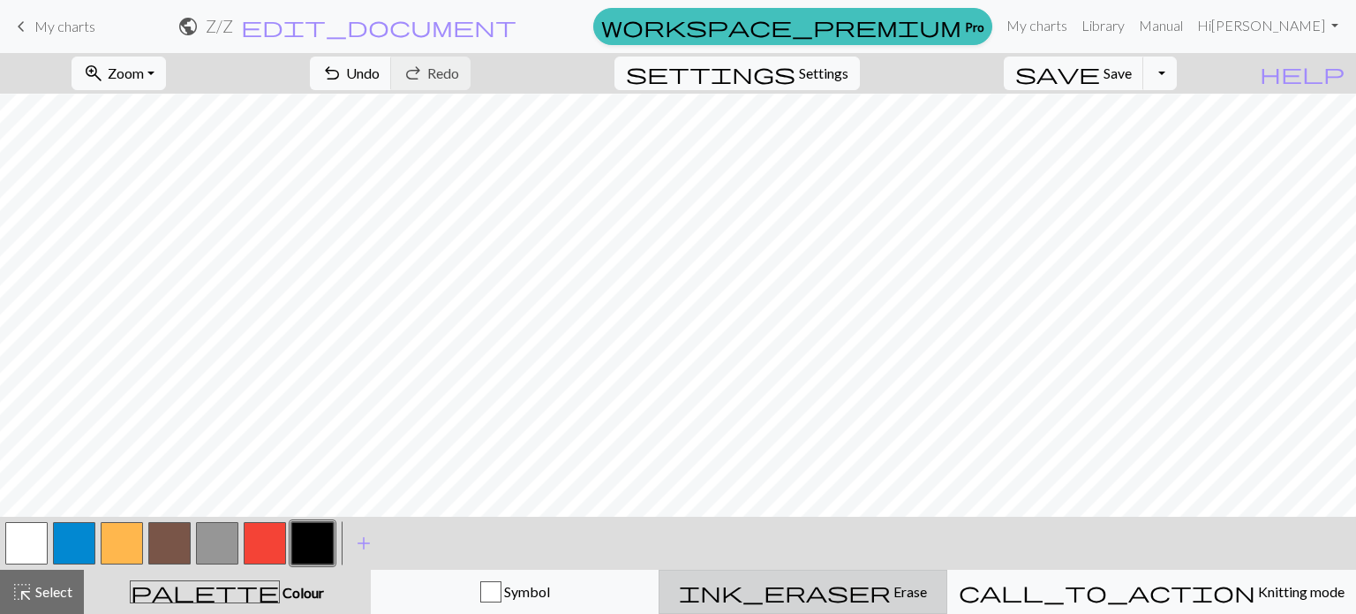
click at [866, 592] on span "ink_eraser" at bounding box center [785, 591] width 212 height 25
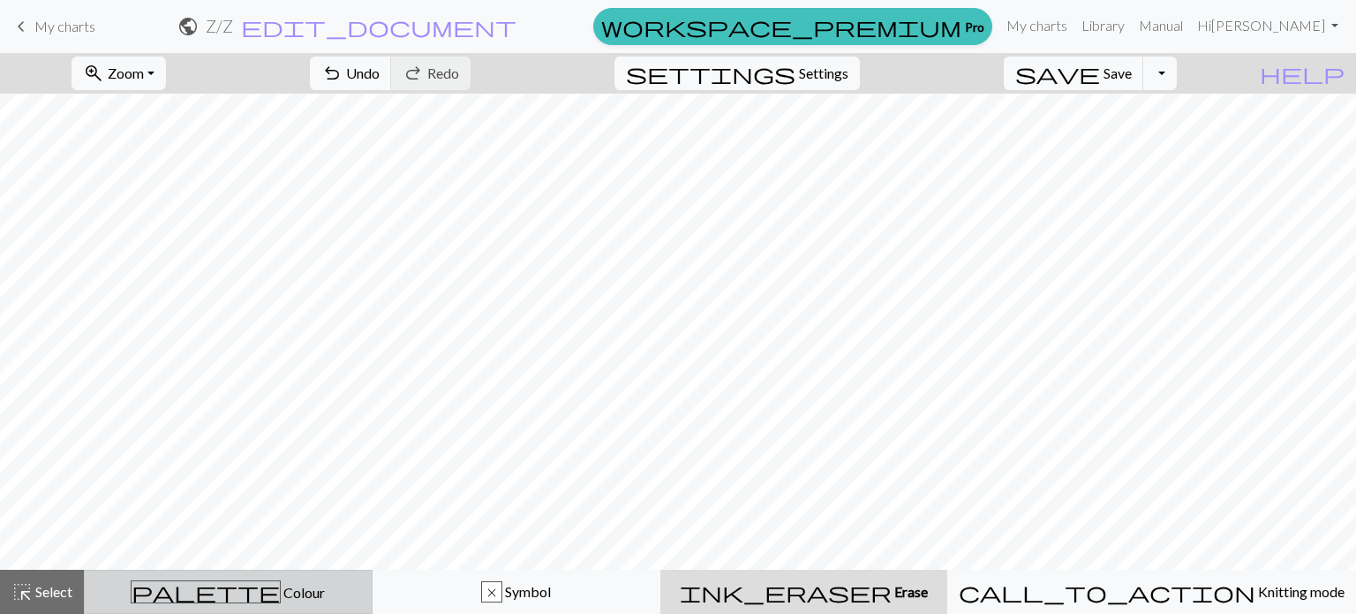
click at [275, 602] on div "palette Colour Colour" at bounding box center [228, 591] width 266 height 23
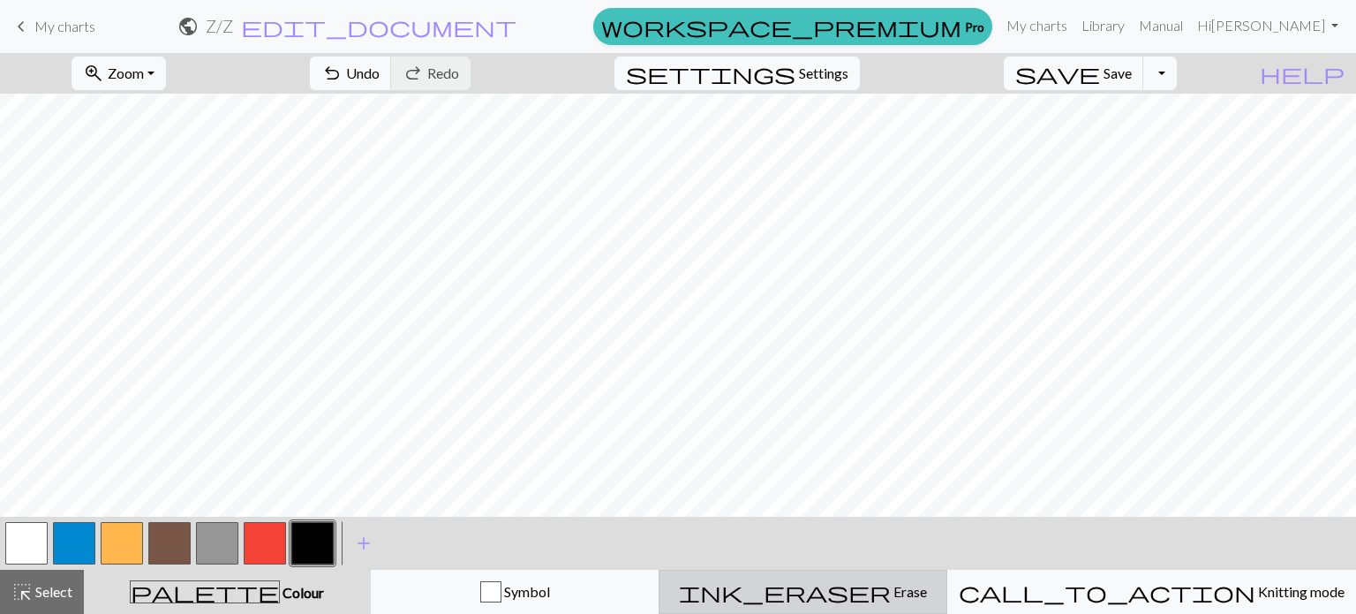
click at [827, 589] on div "ink_eraser Erase Erase" at bounding box center [803, 591] width 266 height 21
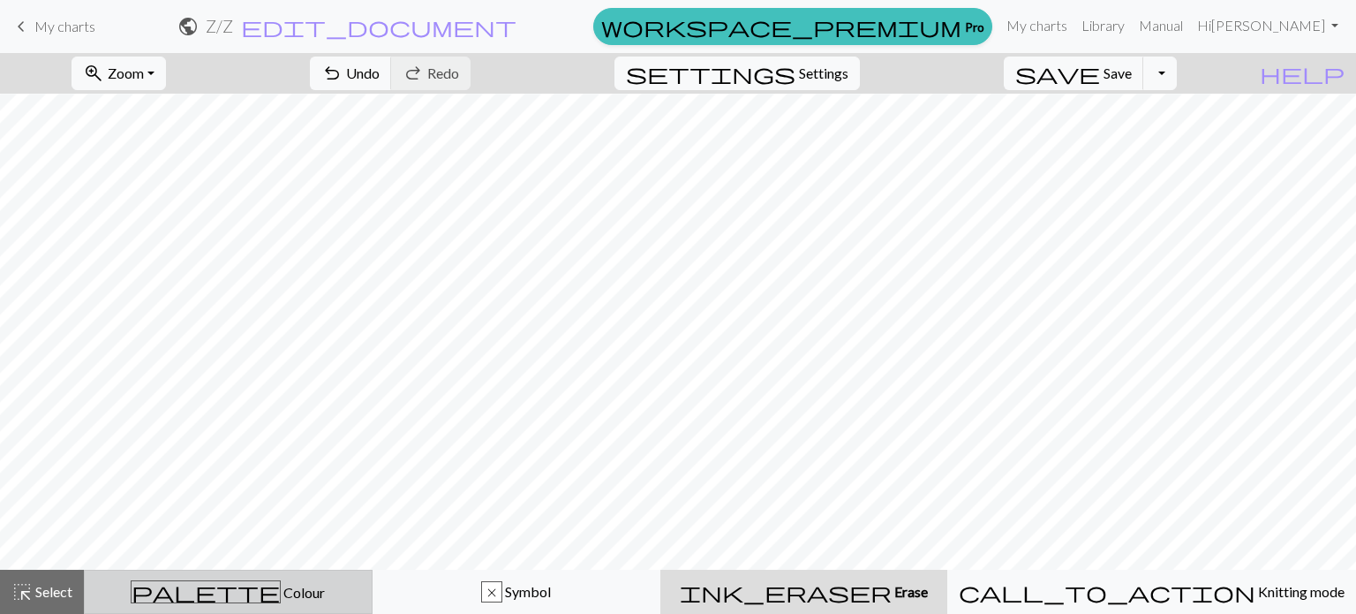
click at [281, 588] on span "Colour" at bounding box center [303, 592] width 44 height 17
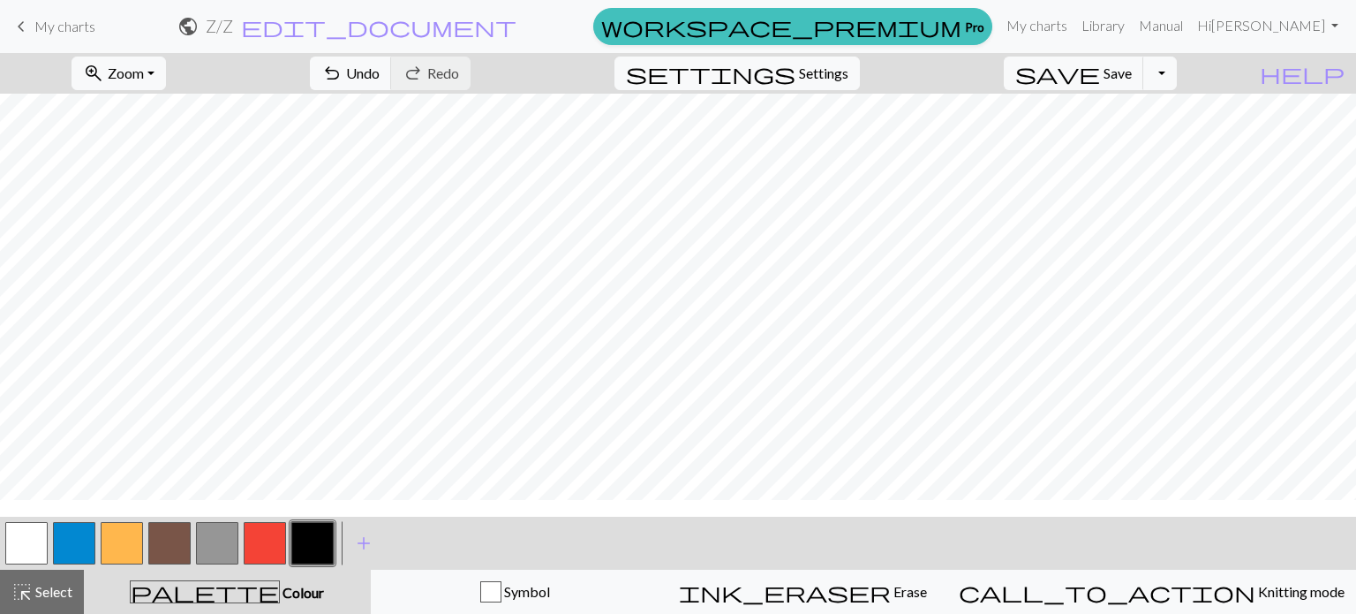
scroll to position [0, 4]
click at [1132, 79] on span "Save" at bounding box center [1118, 72] width 28 height 17
click at [1132, 69] on span "Save" at bounding box center [1118, 72] width 28 height 17
click at [1100, 80] on span "save" at bounding box center [1057, 73] width 85 height 25
click at [144, 77] on span "Zoom" at bounding box center [126, 72] width 36 height 17
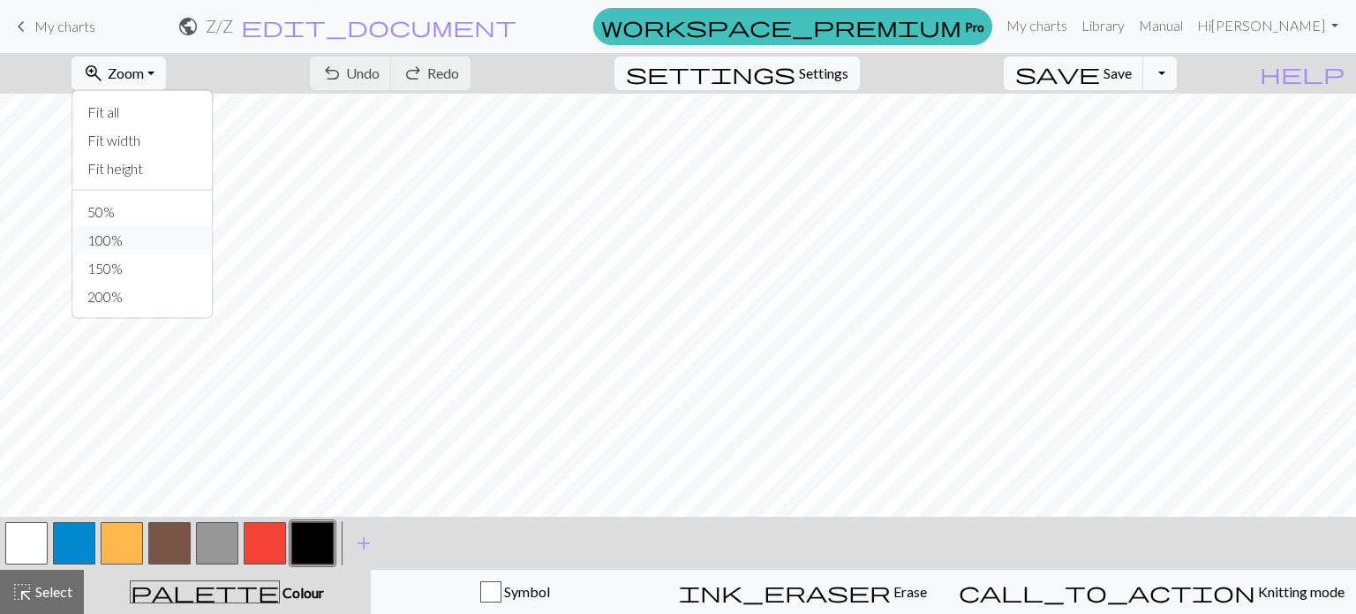
click at [152, 235] on button "100%" at bounding box center [142, 240] width 139 height 28
click at [265, 542] on button "button" at bounding box center [265, 543] width 42 height 42
click at [364, 540] on span "add" at bounding box center [363, 543] width 21 height 25
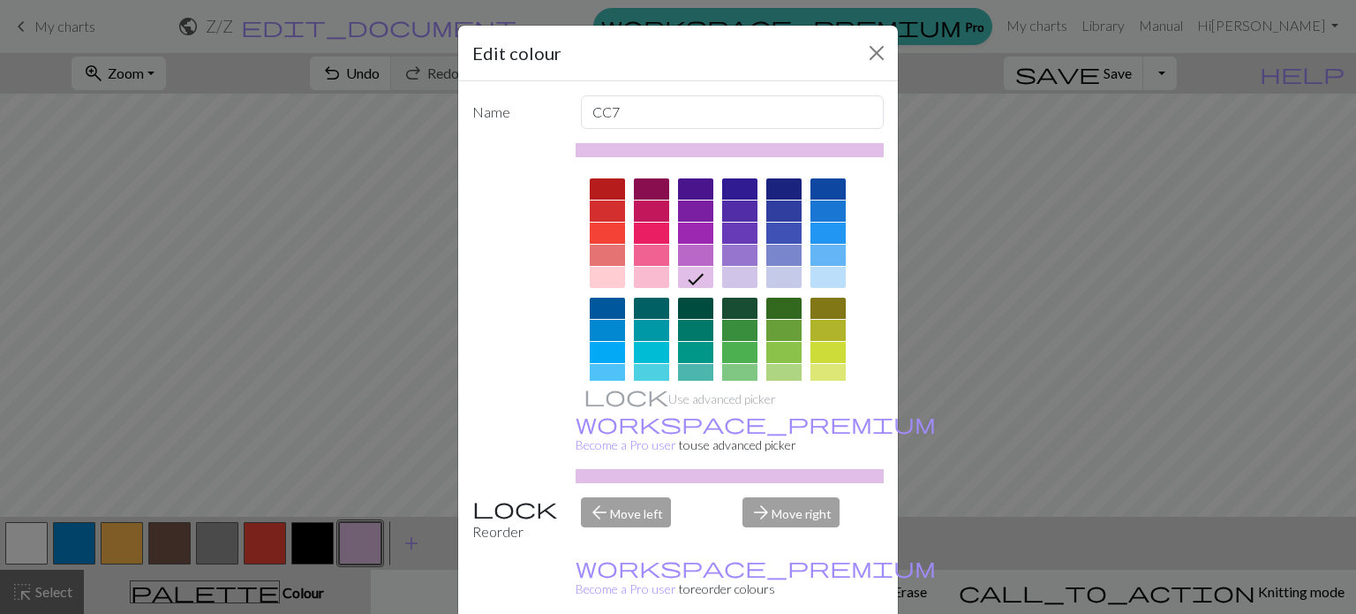
scroll to position [145, 0]
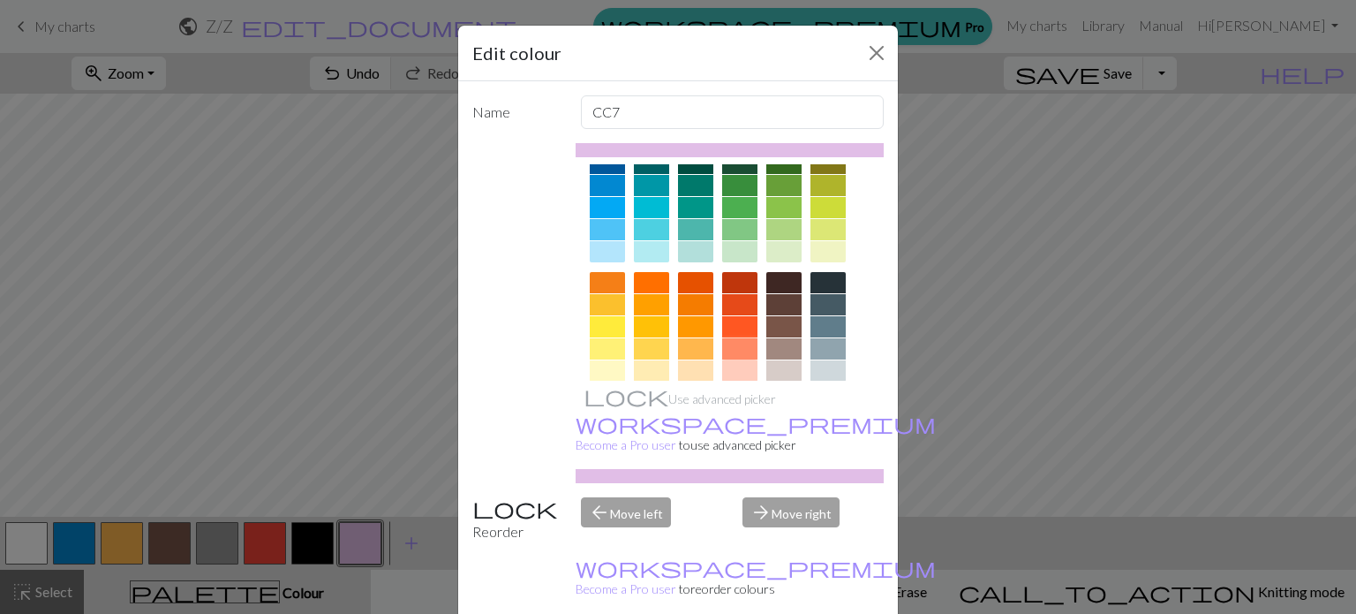
click at [729, 344] on div at bounding box center [739, 348] width 35 height 21
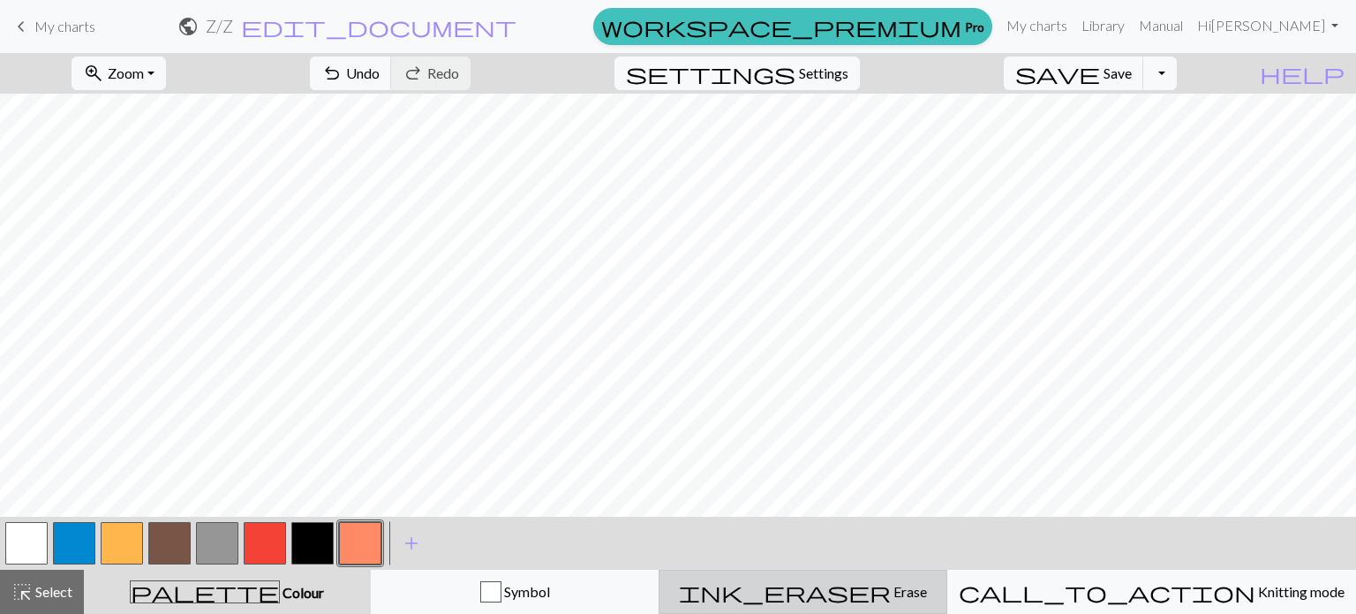
click at [891, 587] on span "Erase" at bounding box center [909, 591] width 36 height 17
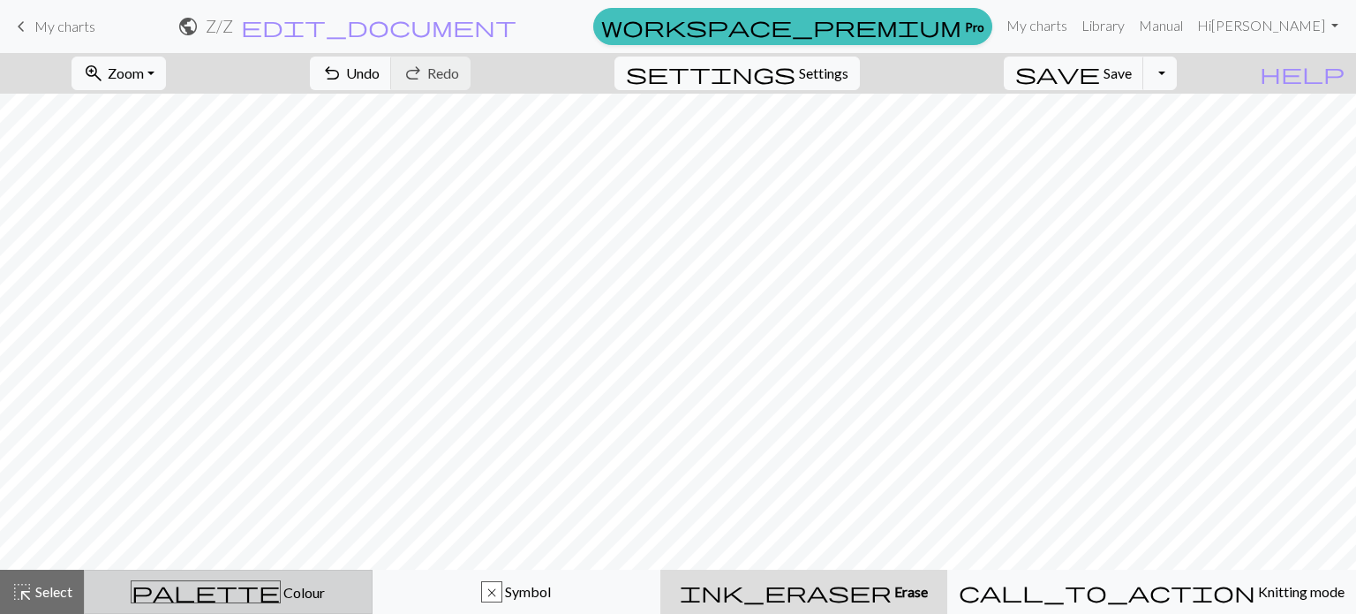
click at [281, 593] on span "Colour" at bounding box center [303, 592] width 44 height 17
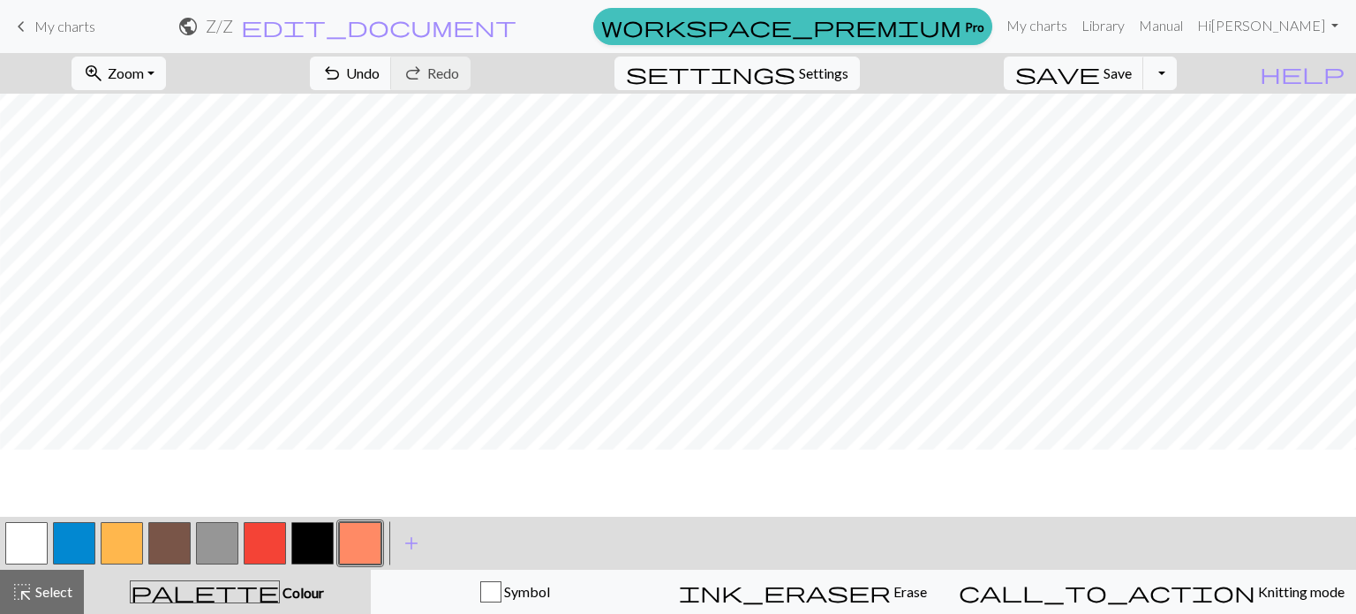
scroll to position [148, 91]
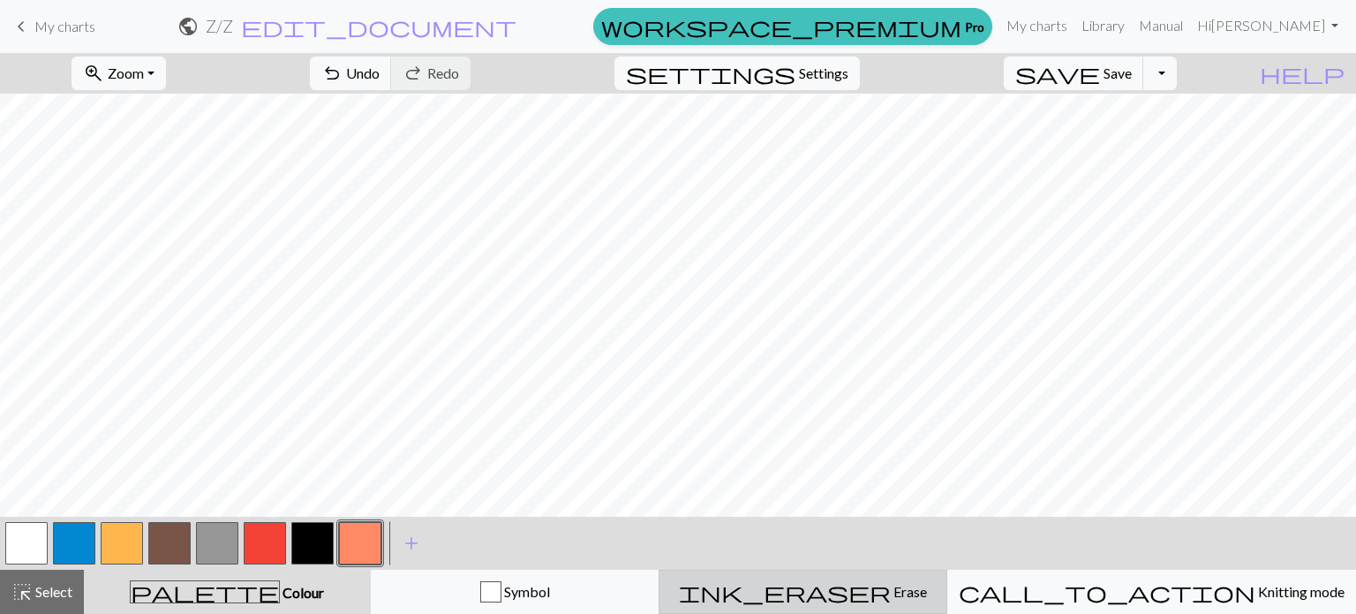
click at [852, 585] on span "ink_eraser" at bounding box center [785, 591] width 212 height 25
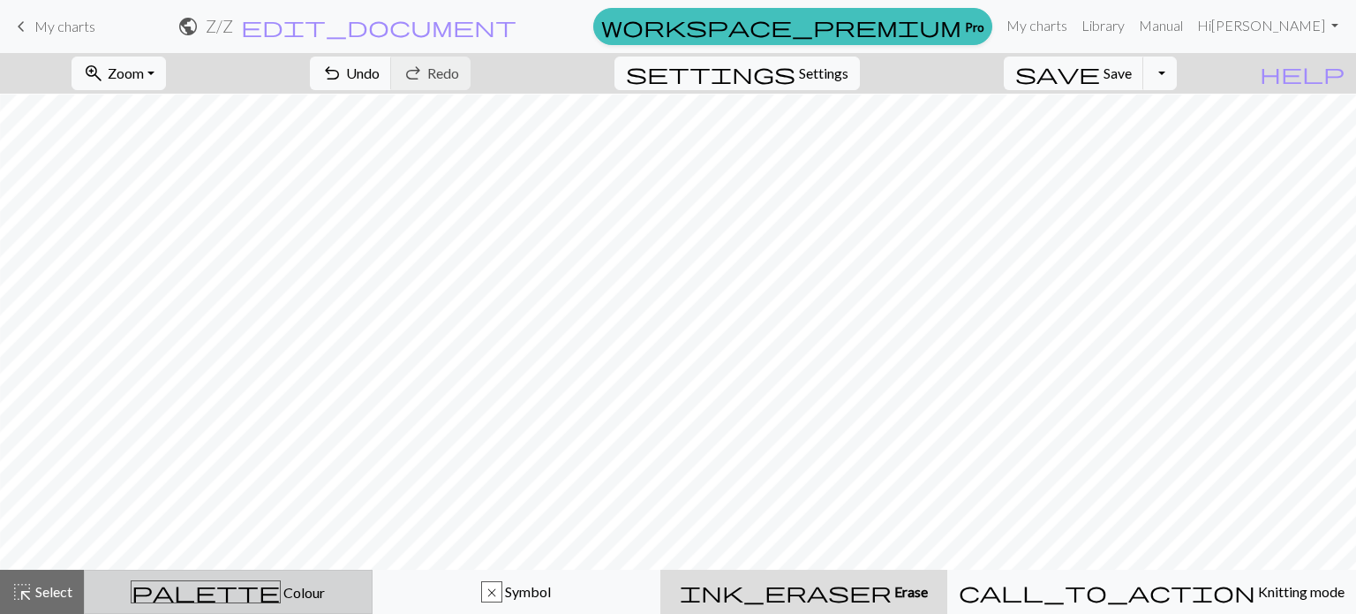
click at [281, 597] on span "Colour" at bounding box center [303, 592] width 44 height 17
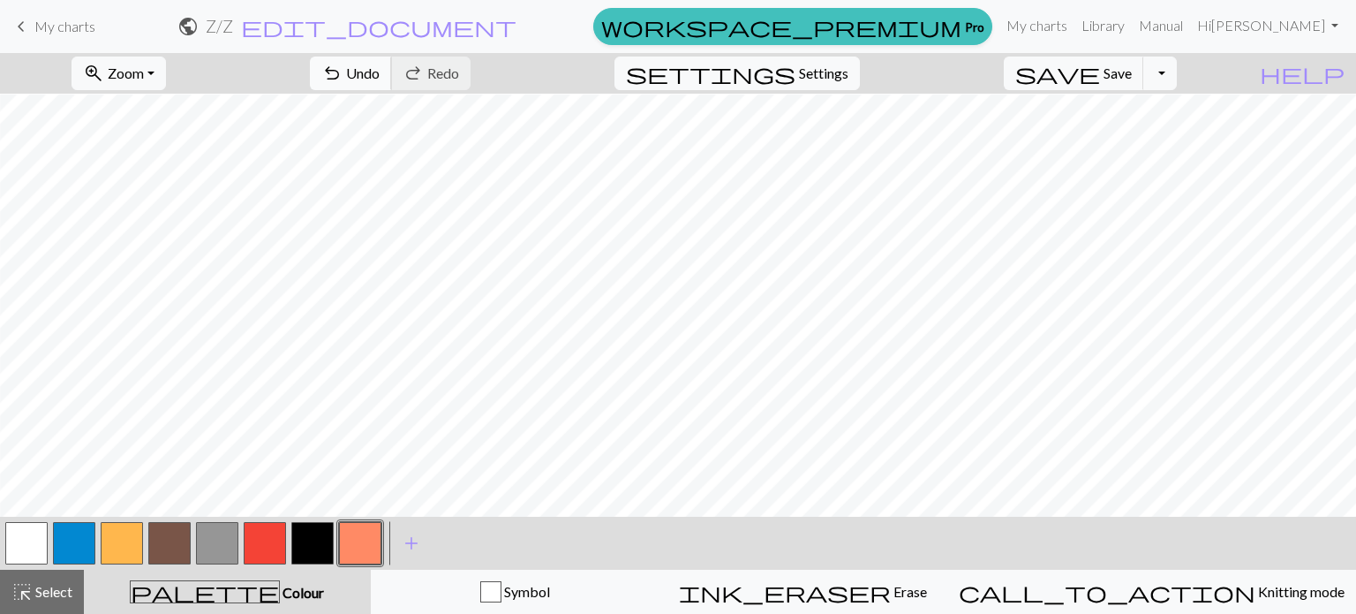
click at [343, 67] on span "undo" at bounding box center [331, 73] width 21 height 25
click at [1100, 77] on span "save" at bounding box center [1057, 73] width 85 height 25
click at [409, 541] on span "add" at bounding box center [411, 543] width 21 height 25
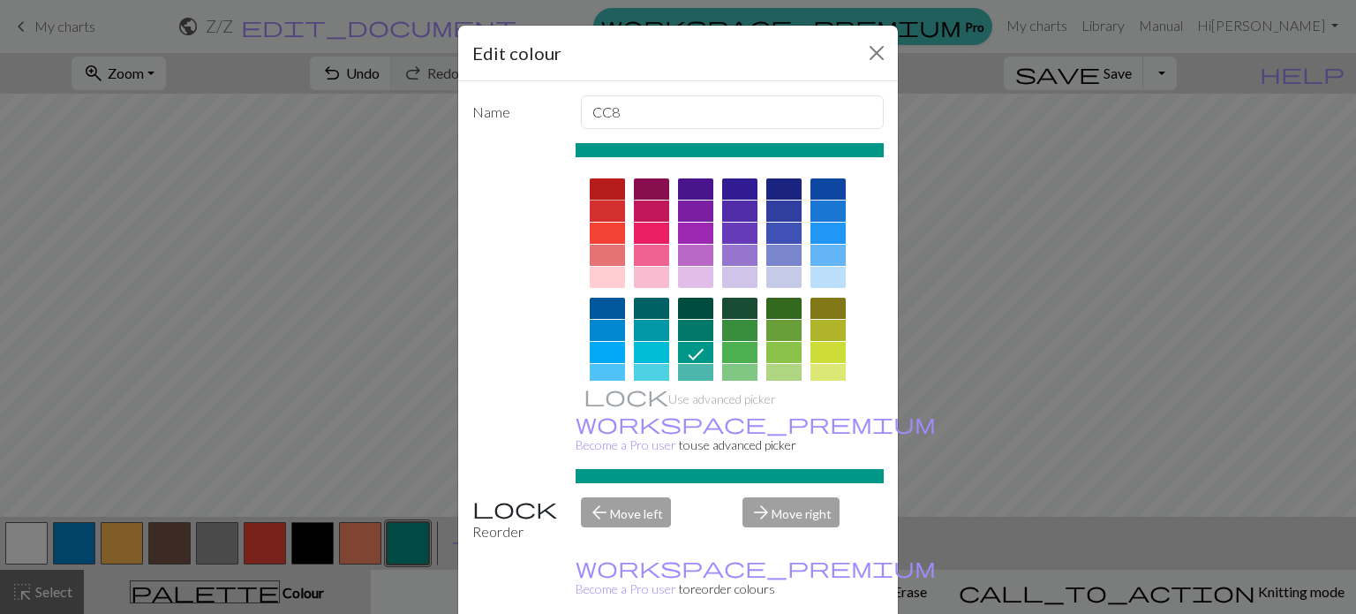
click at [607, 186] on div at bounding box center [607, 188] width 35 height 21
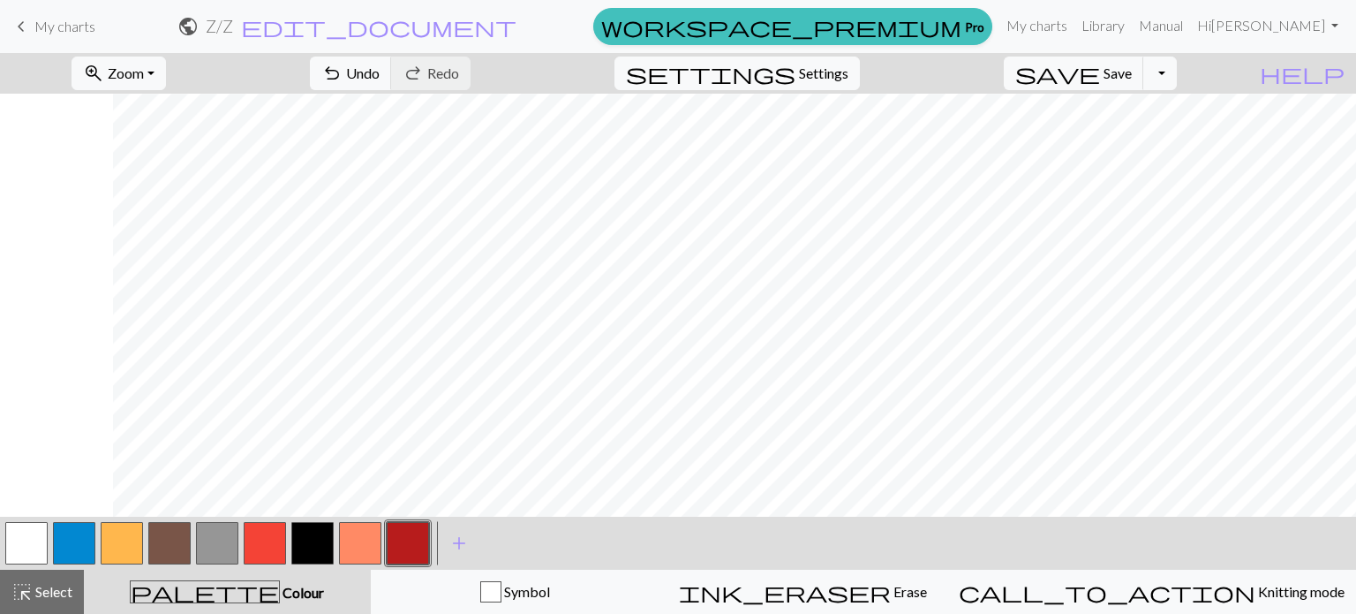
scroll to position [222, 113]
click at [392, 73] on button "undo Undo Undo" at bounding box center [351, 74] width 82 height 34
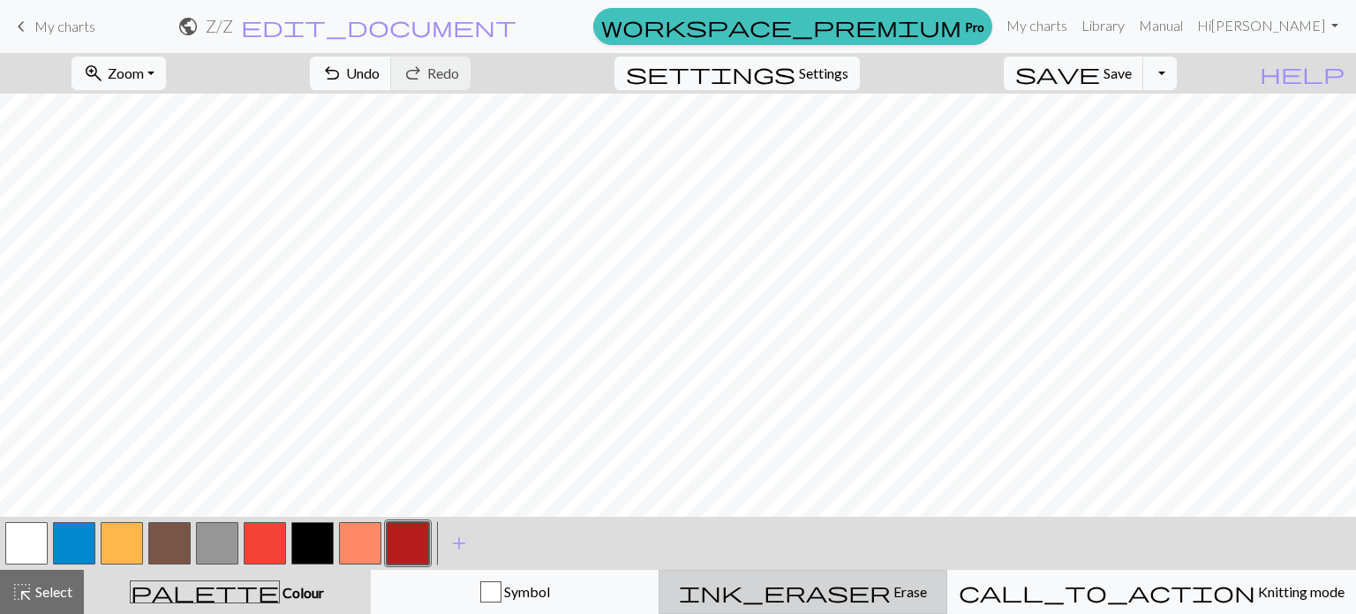
click at [791, 587] on div "ink_eraser Erase Erase" at bounding box center [803, 591] width 266 height 21
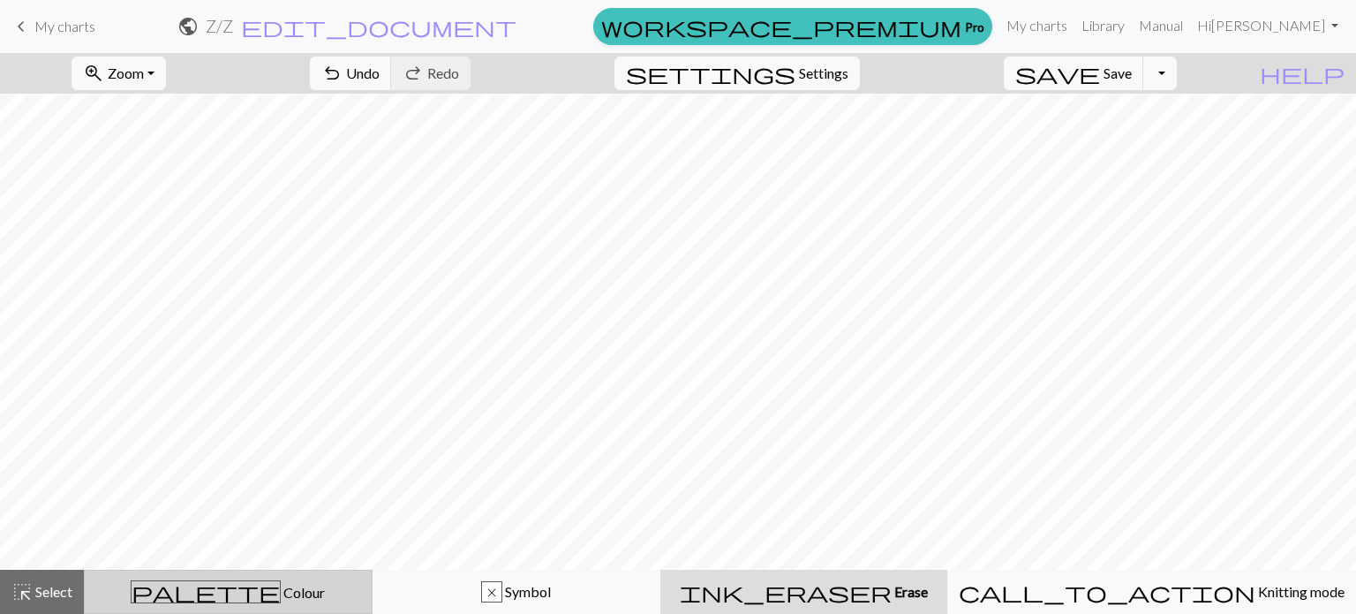
click at [281, 598] on span "Colour" at bounding box center [303, 592] width 44 height 17
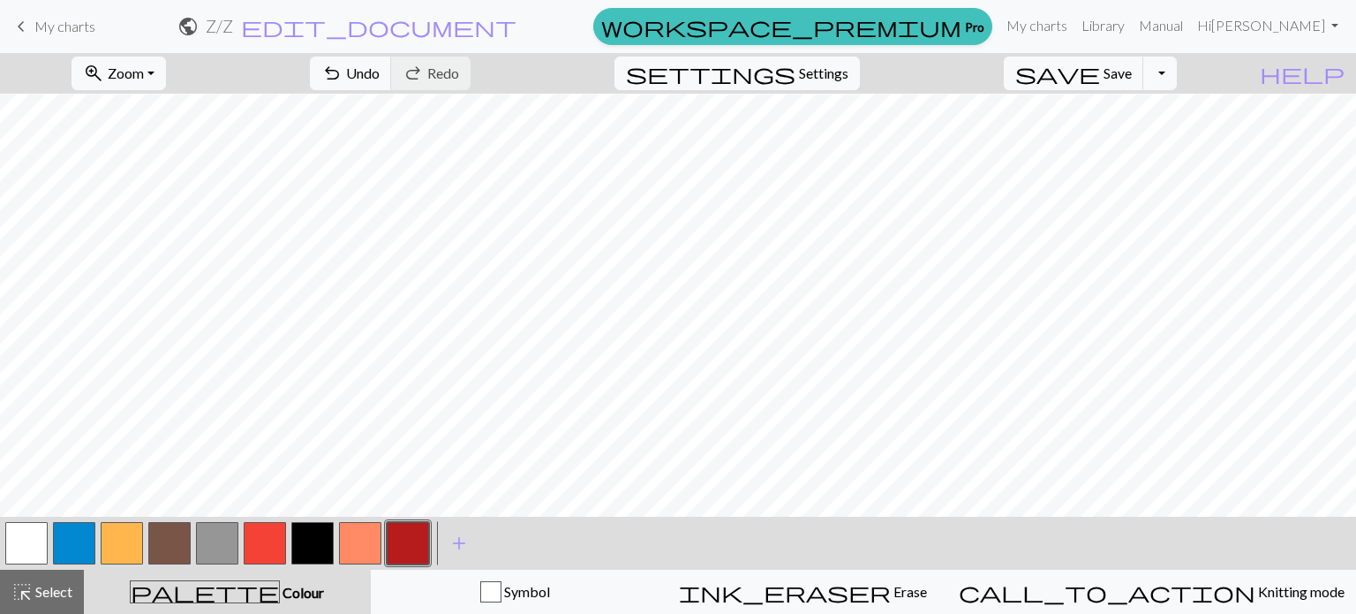
click at [311, 550] on button "button" at bounding box center [312, 543] width 42 height 42
click at [415, 546] on button "button" at bounding box center [408, 543] width 42 height 42
click at [312, 554] on button "button" at bounding box center [312, 543] width 42 height 42
click at [409, 542] on button "button" at bounding box center [408, 543] width 42 height 42
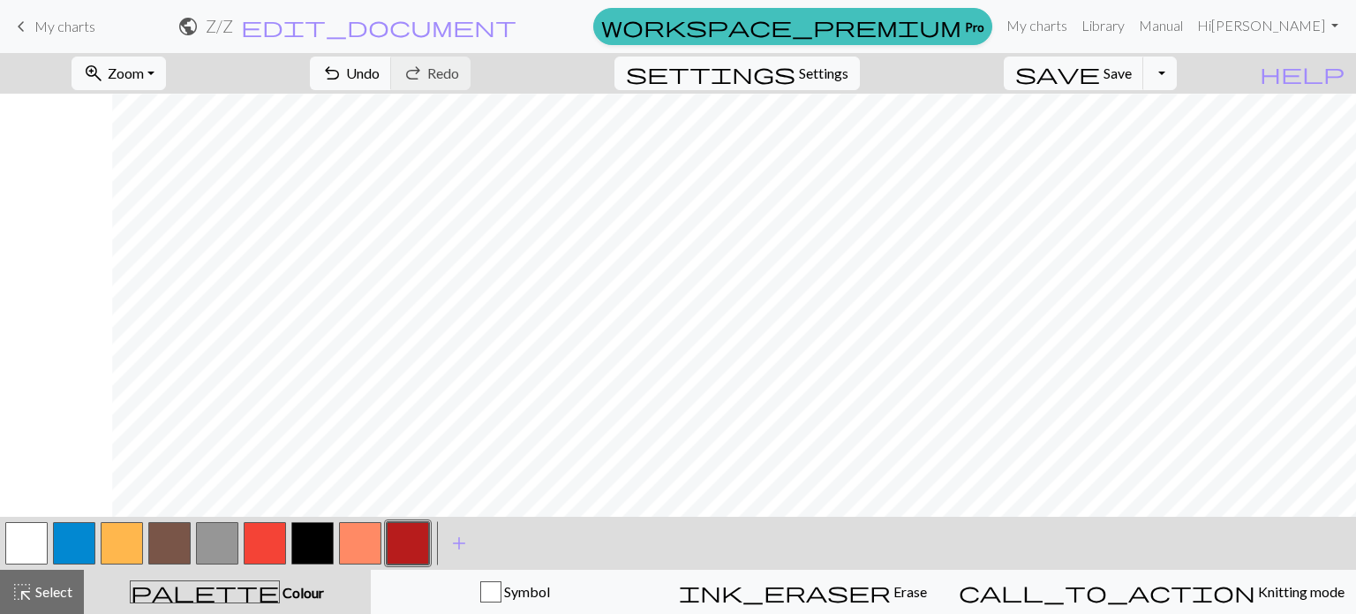
scroll to position [252, 384]
click at [392, 79] on button "undo Undo Undo" at bounding box center [351, 74] width 82 height 34
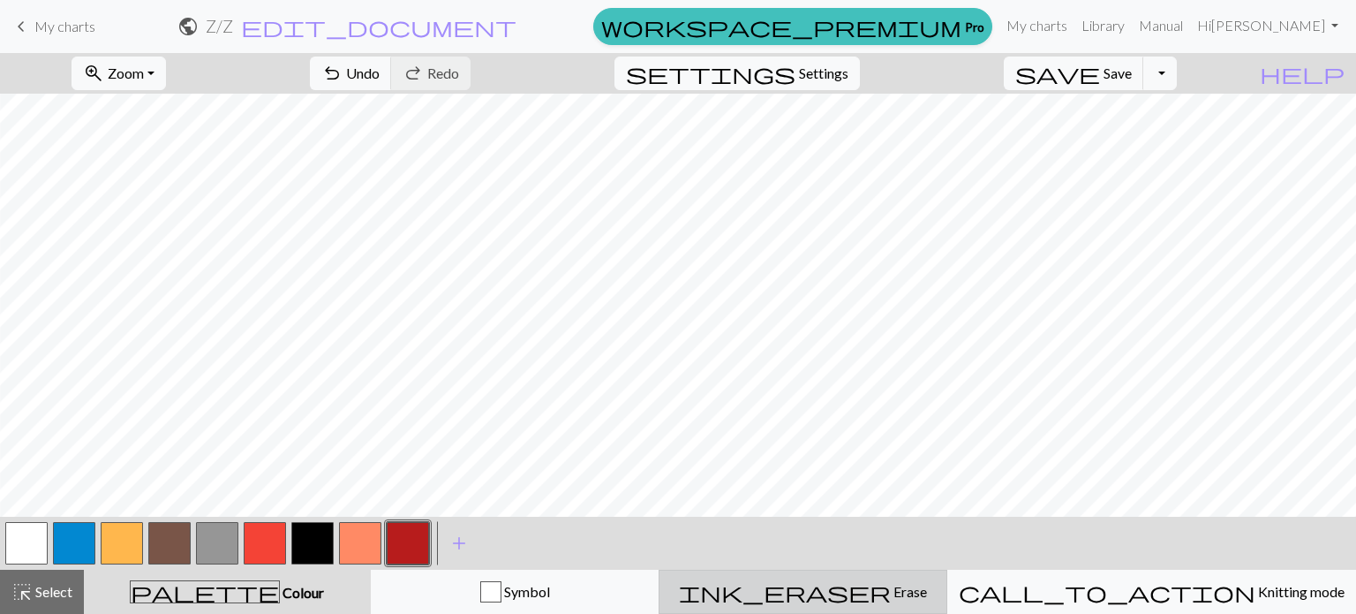
click at [816, 584] on div "ink_eraser Erase Erase" at bounding box center [803, 591] width 266 height 21
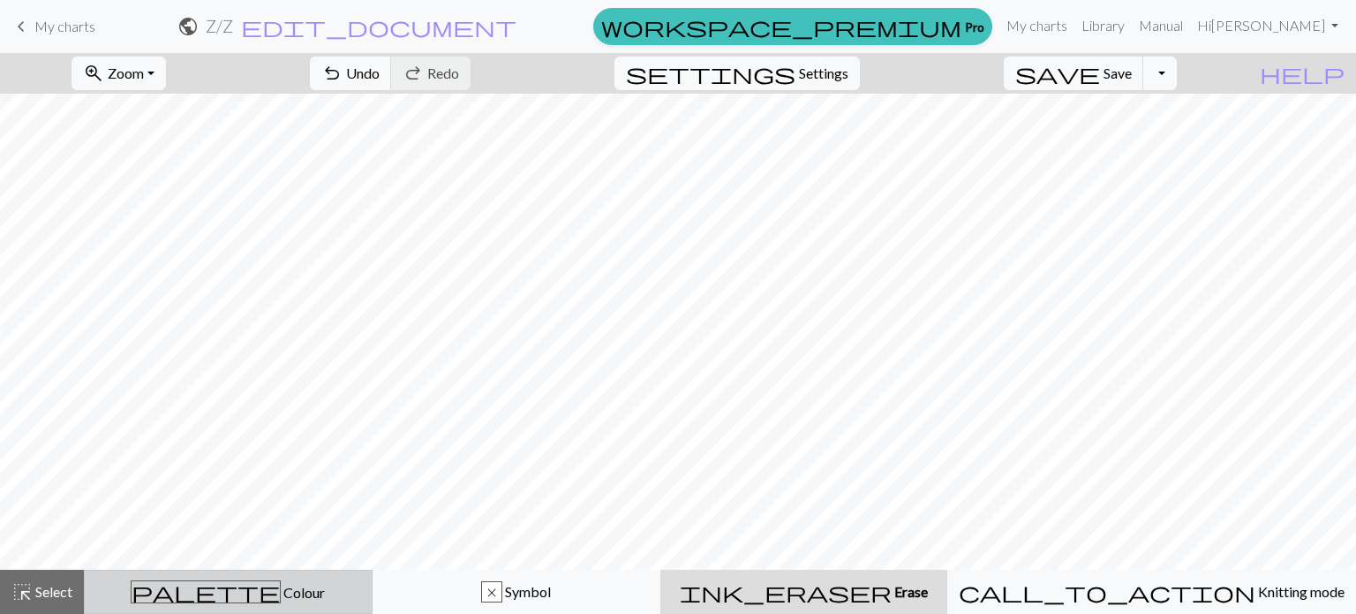
click at [283, 595] on div "palette Colour Colour" at bounding box center [228, 591] width 266 height 23
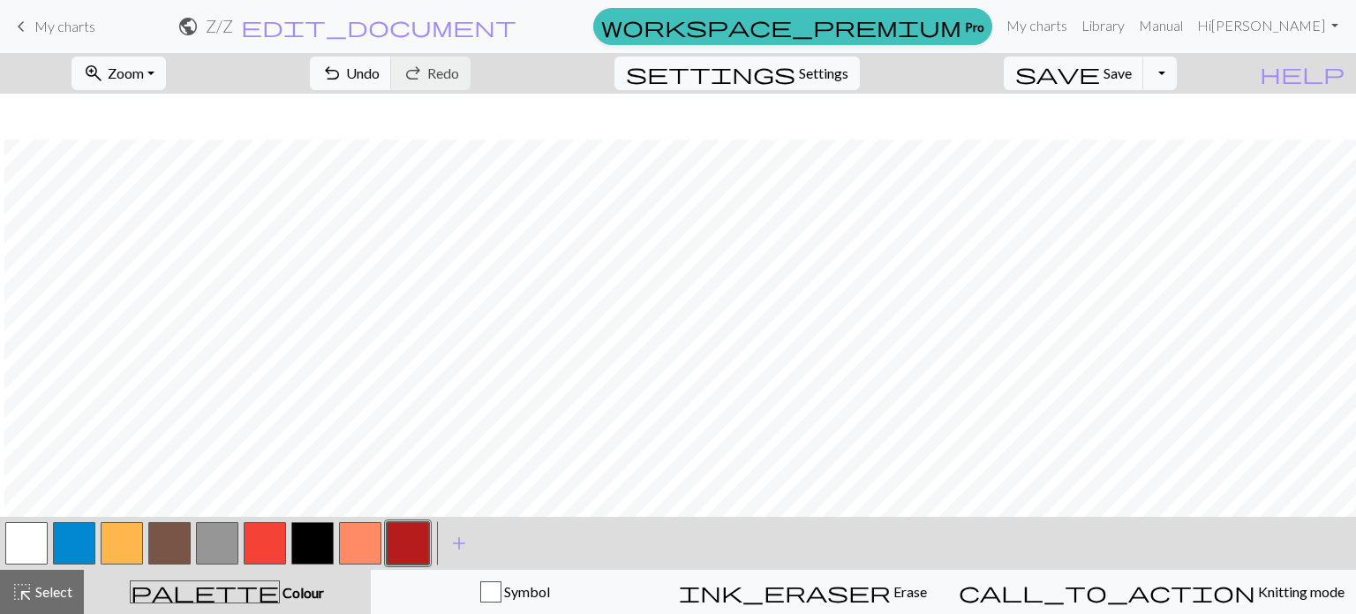
scroll to position [184, 321]
click at [166, 70] on button "zoom_in Zoom Zoom" at bounding box center [119, 74] width 94 height 34
click at [159, 209] on button "50%" at bounding box center [142, 212] width 139 height 28
click at [1100, 73] on span "save" at bounding box center [1057, 73] width 85 height 25
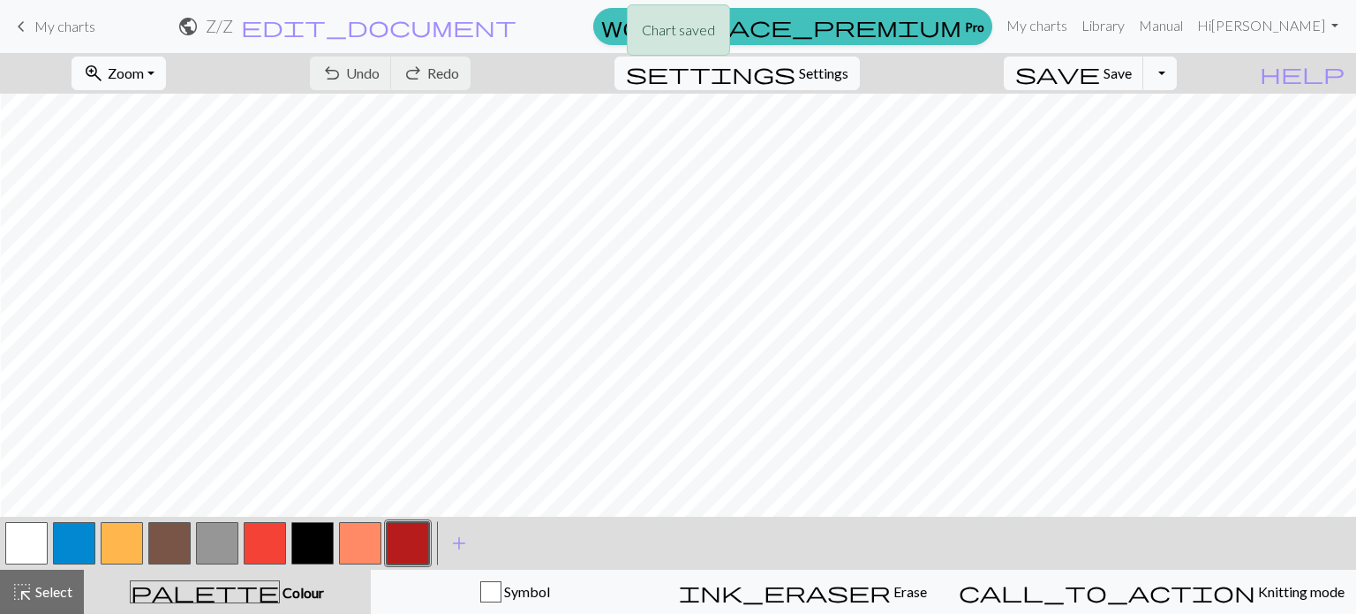
click at [144, 71] on span "Zoom" at bounding box center [126, 72] width 36 height 17
click at [155, 236] on button "100%" at bounding box center [142, 240] width 139 height 28
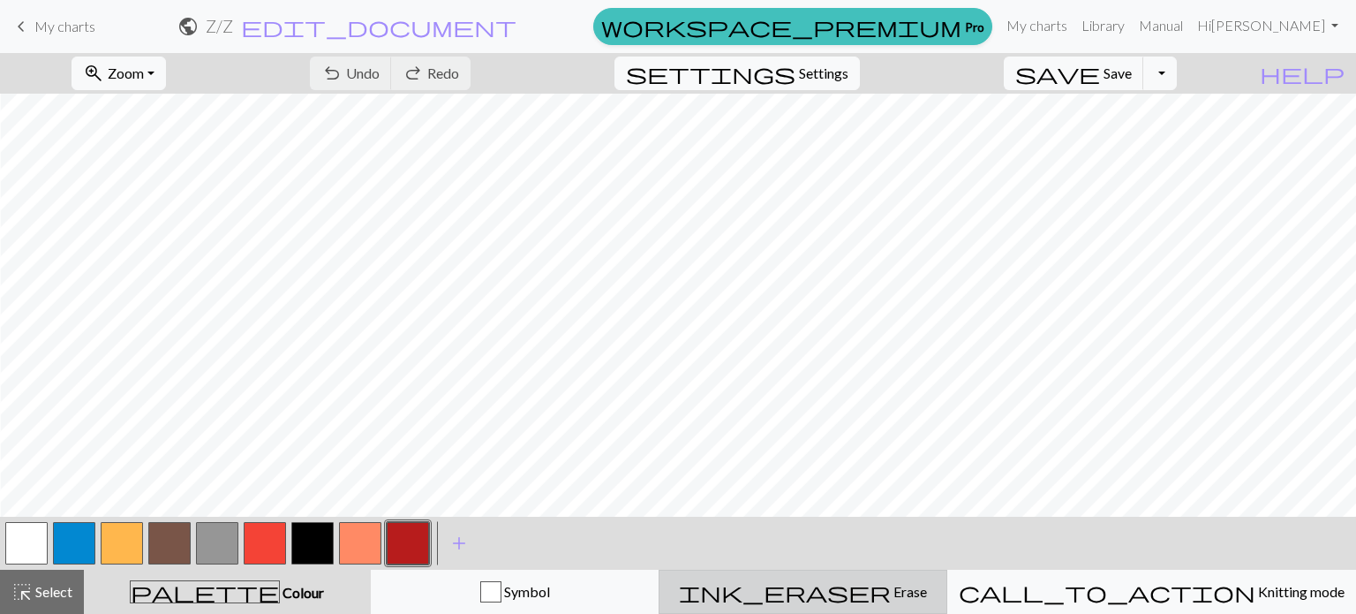
click at [855, 602] on span "ink_eraser" at bounding box center [785, 591] width 212 height 25
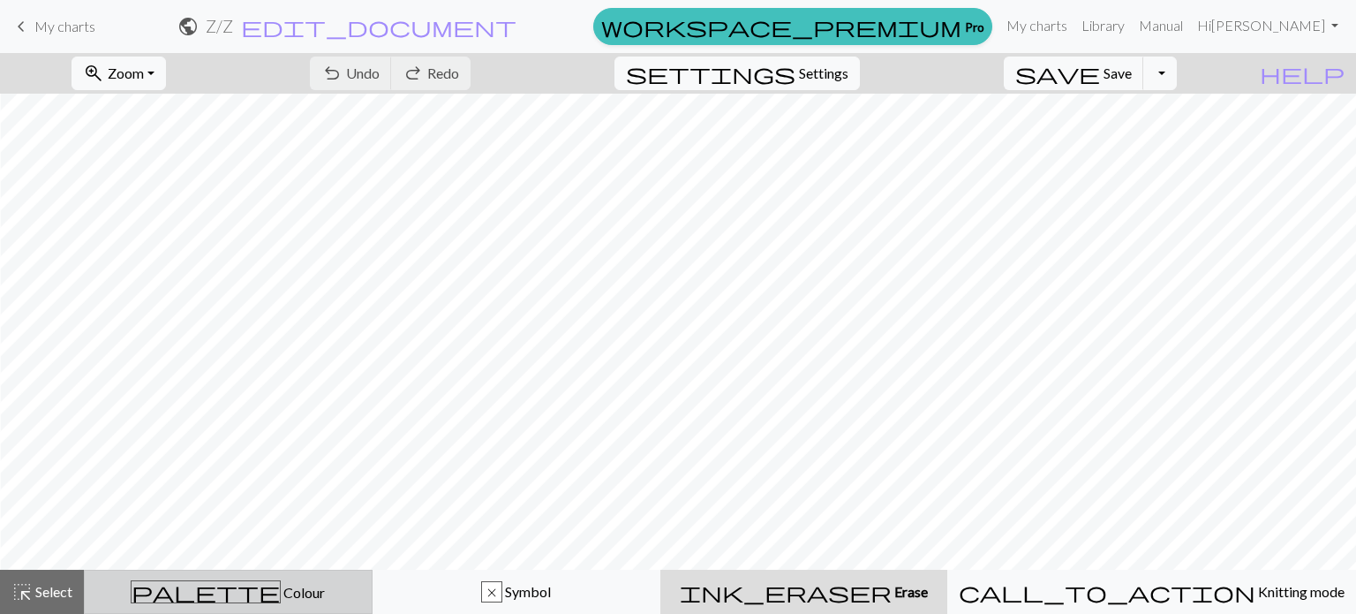
click at [281, 598] on span "Colour" at bounding box center [303, 592] width 44 height 17
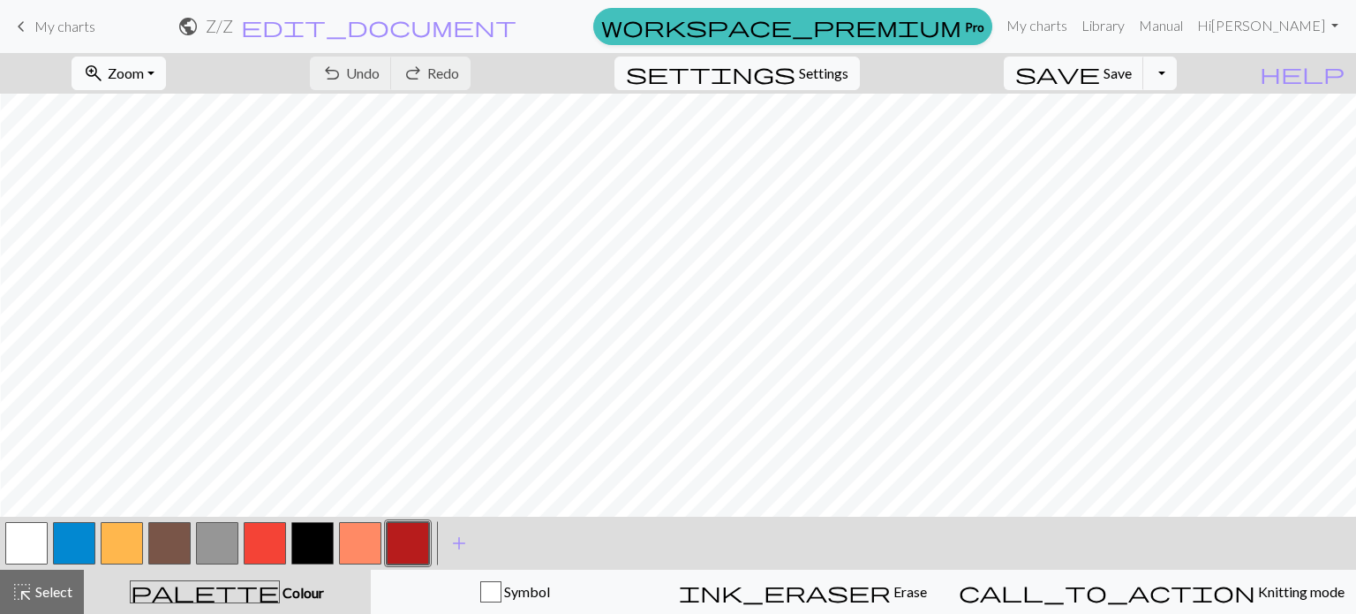
click at [144, 72] on span "Zoom" at bounding box center [126, 72] width 36 height 17
click at [144, 75] on span "Zoom" at bounding box center [126, 72] width 36 height 17
click at [144, 68] on span "Zoom" at bounding box center [126, 72] width 36 height 17
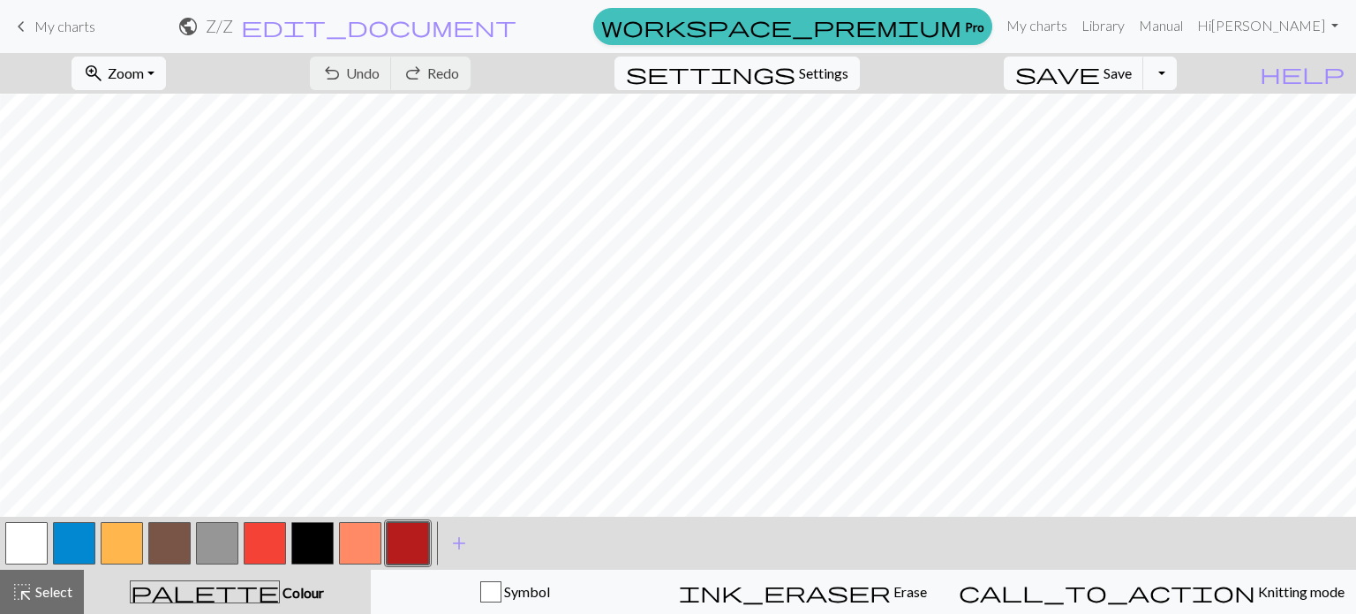
click at [177, 540] on button "button" at bounding box center [169, 543] width 42 height 42
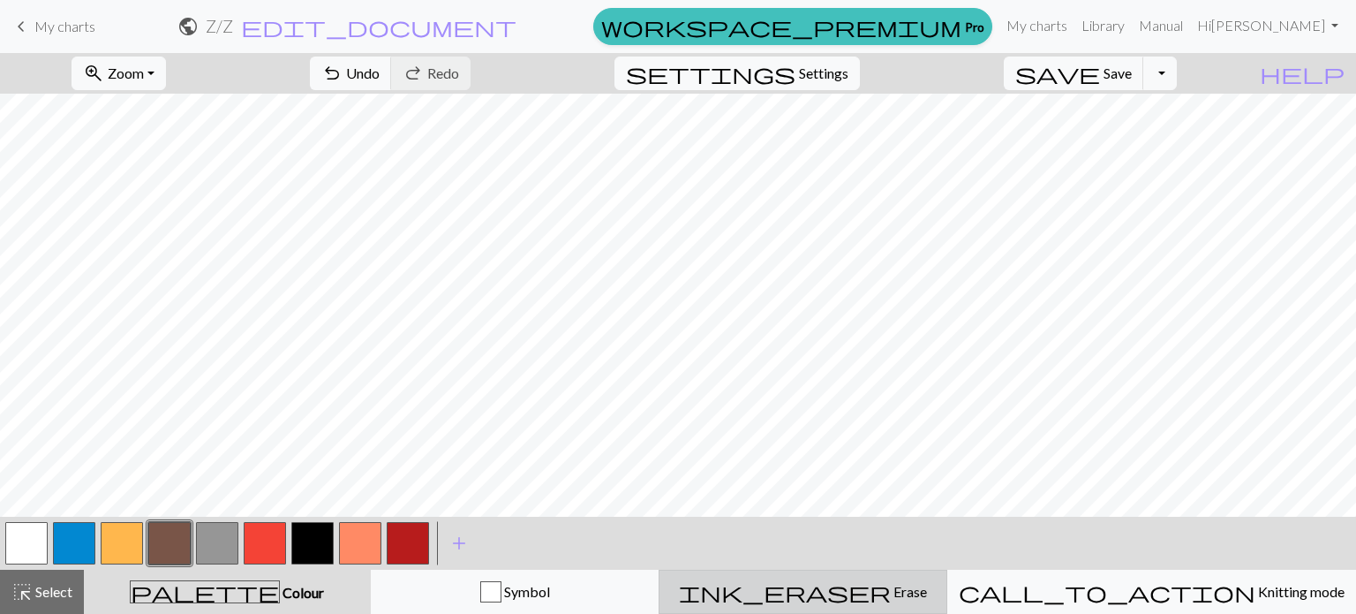
click at [891, 592] on span "Erase" at bounding box center [909, 591] width 36 height 17
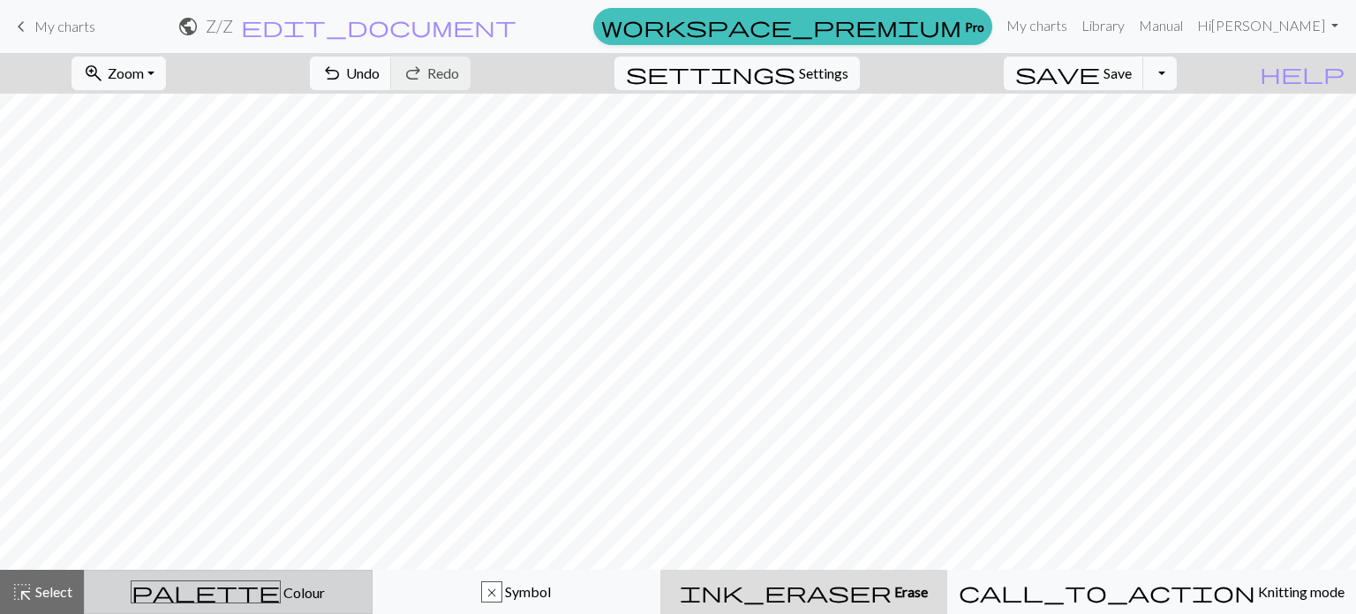
click at [272, 603] on button "palette Colour Colour" at bounding box center [228, 591] width 289 height 44
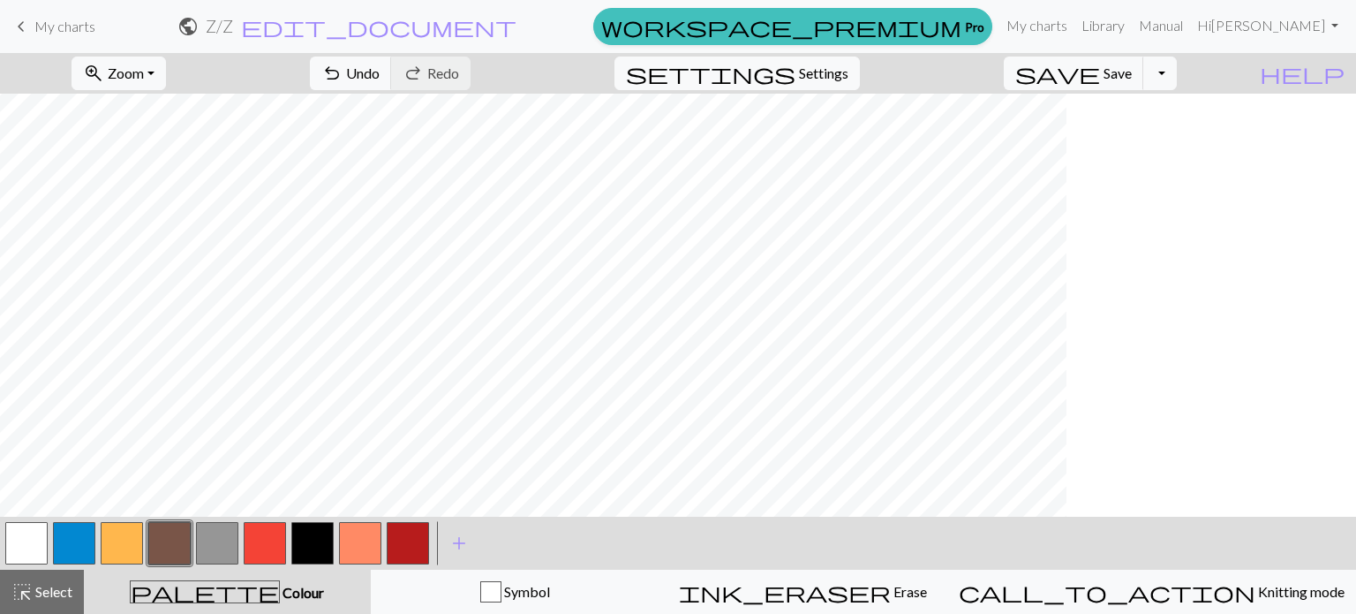
scroll to position [148, 53]
click at [215, 552] on button "button" at bounding box center [217, 543] width 42 height 42
click at [117, 550] on button "button" at bounding box center [122, 543] width 42 height 42
click at [208, 550] on button "button" at bounding box center [217, 543] width 42 height 42
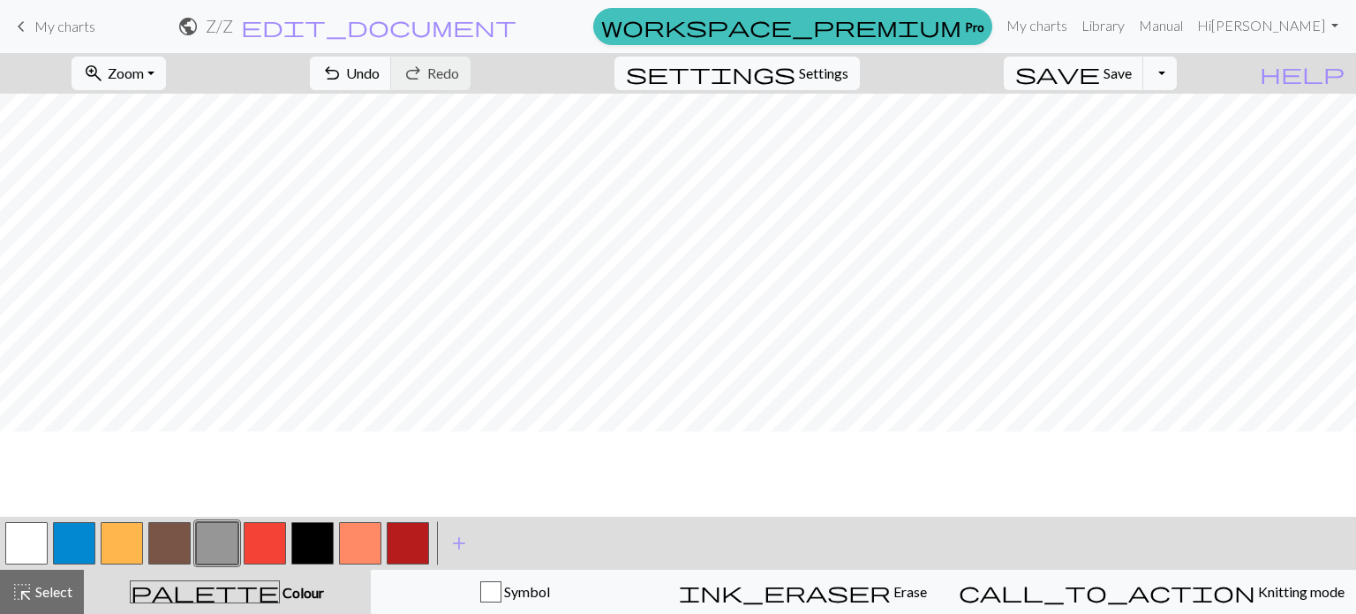
scroll to position [62, 0]
click at [265, 539] on button "button" at bounding box center [265, 543] width 42 height 42
click at [1100, 77] on span "save" at bounding box center [1057, 73] width 85 height 25
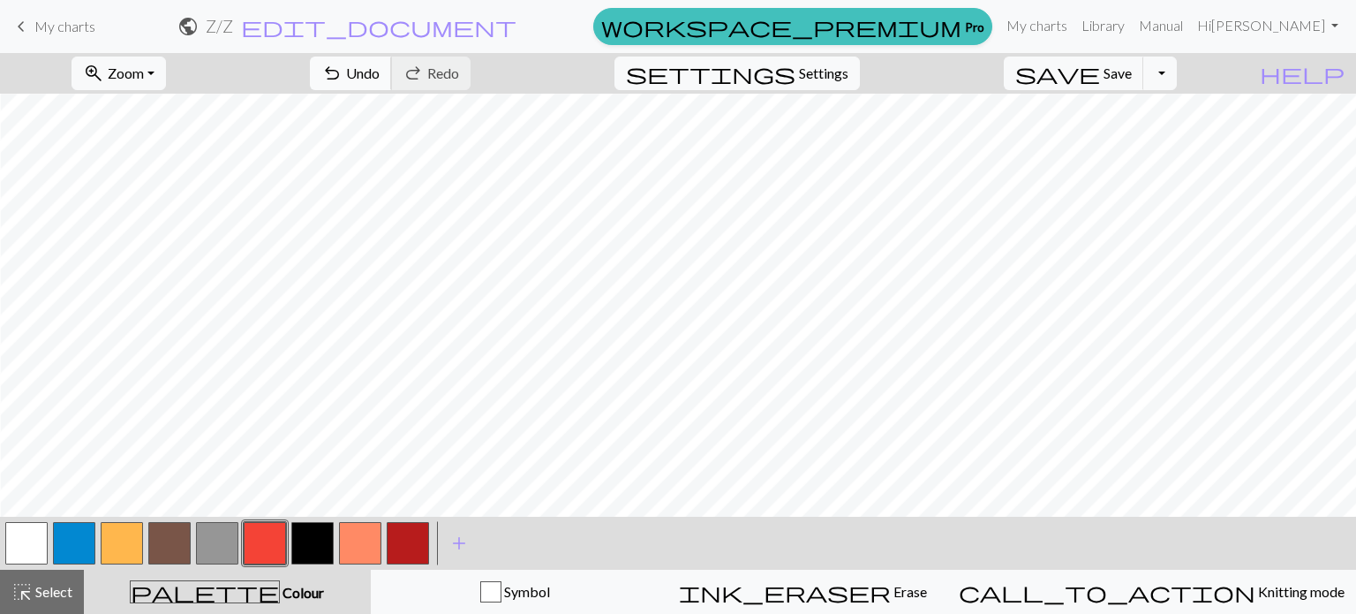
click at [380, 79] on span "Undo" at bounding box center [363, 72] width 34 height 17
click at [1132, 68] on span "Save" at bounding box center [1118, 72] width 28 height 17
